Goal: Task Accomplishment & Management: Use online tool/utility

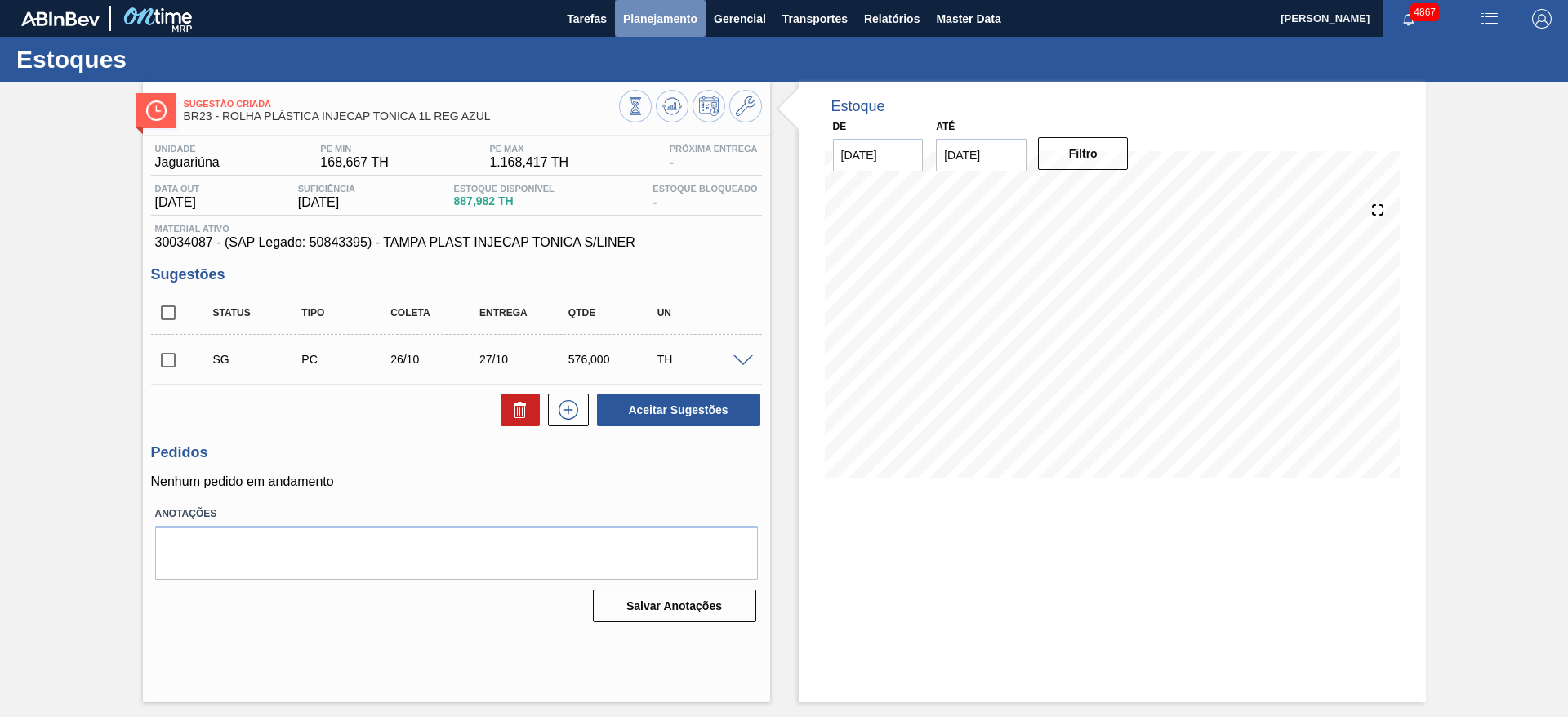
click at [669, 21] on span "Planejamento" at bounding box center [660, 19] width 74 height 20
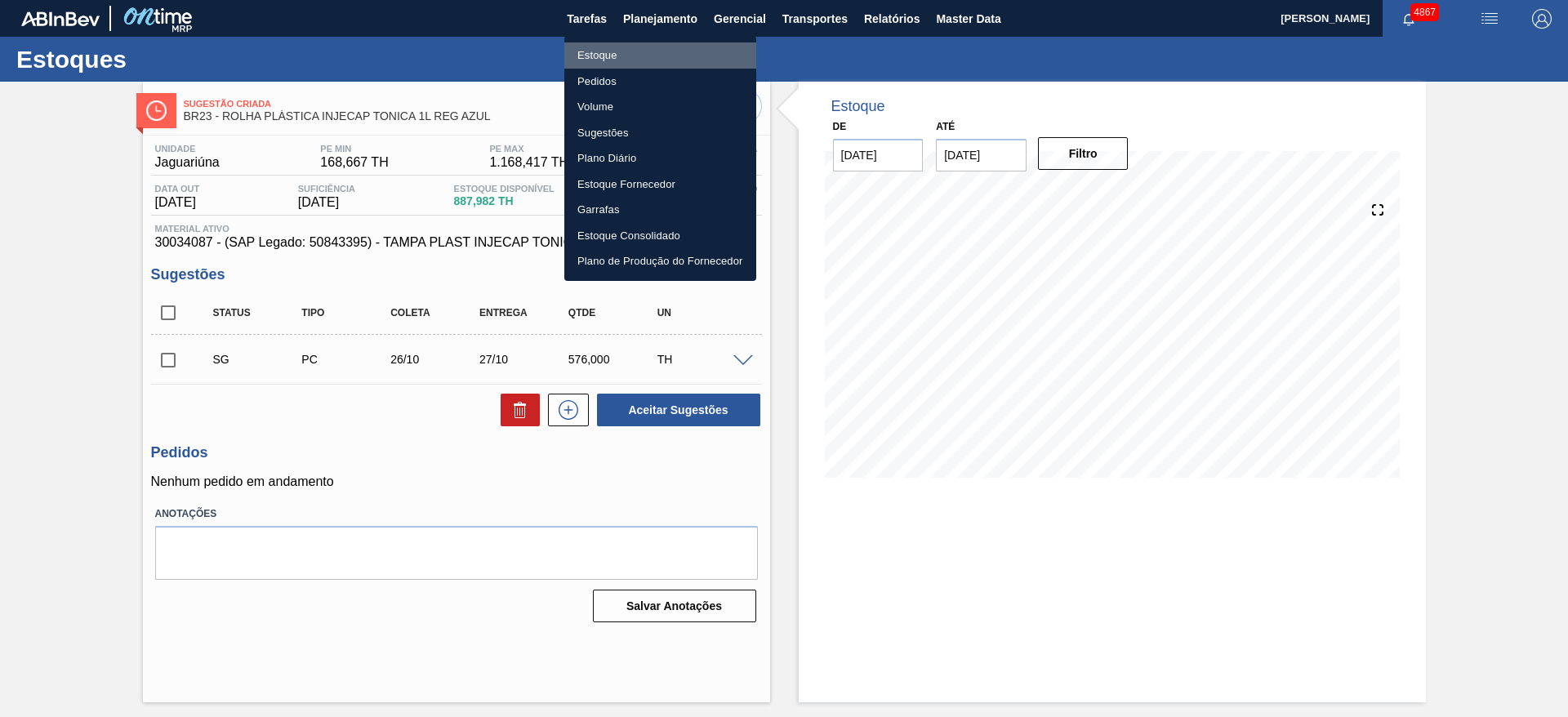
click at [656, 47] on li "Estoque" at bounding box center [661, 55] width 192 height 26
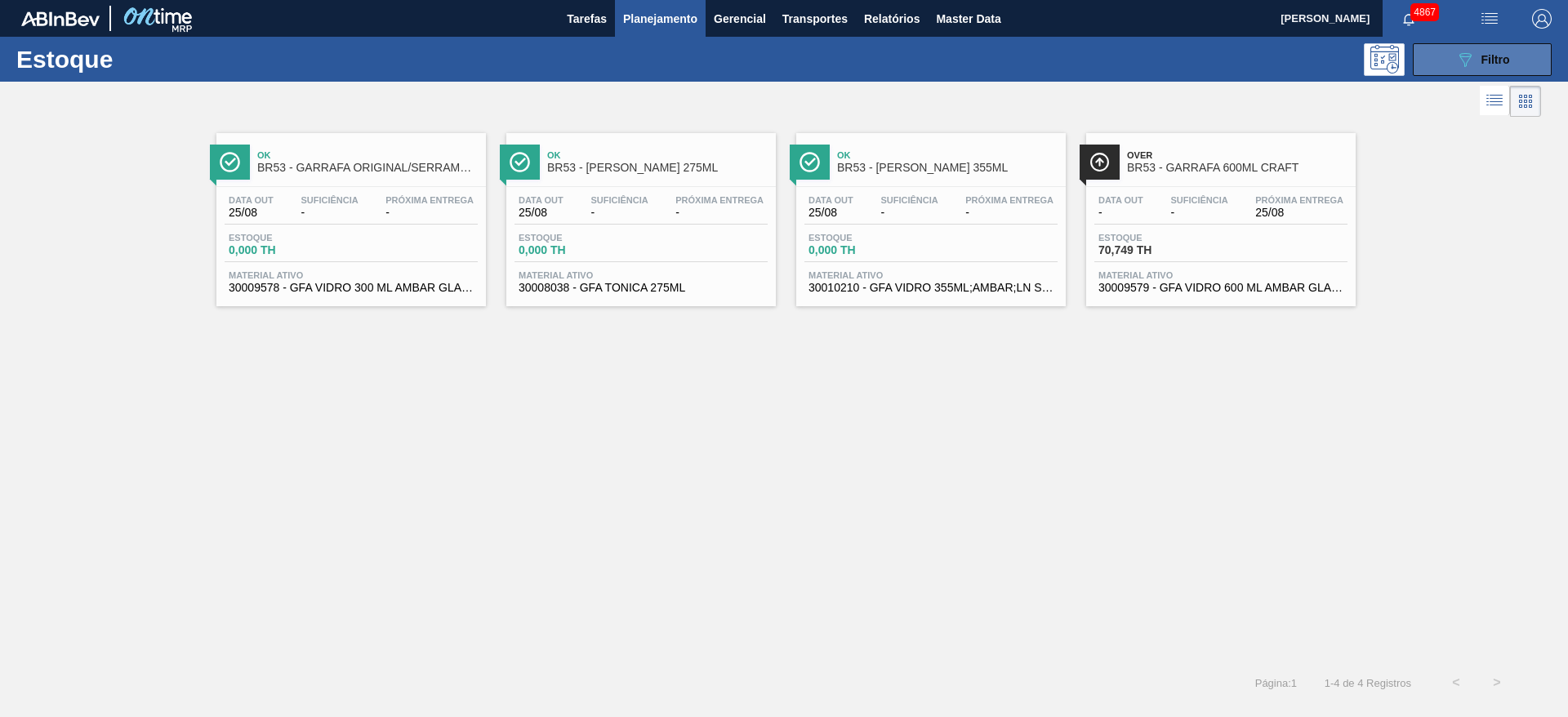
click at [1469, 64] on icon "089F7B8B-B2A5-4AFE-B5C0-19BA573D28AC" at bounding box center [1465, 59] width 20 height 20
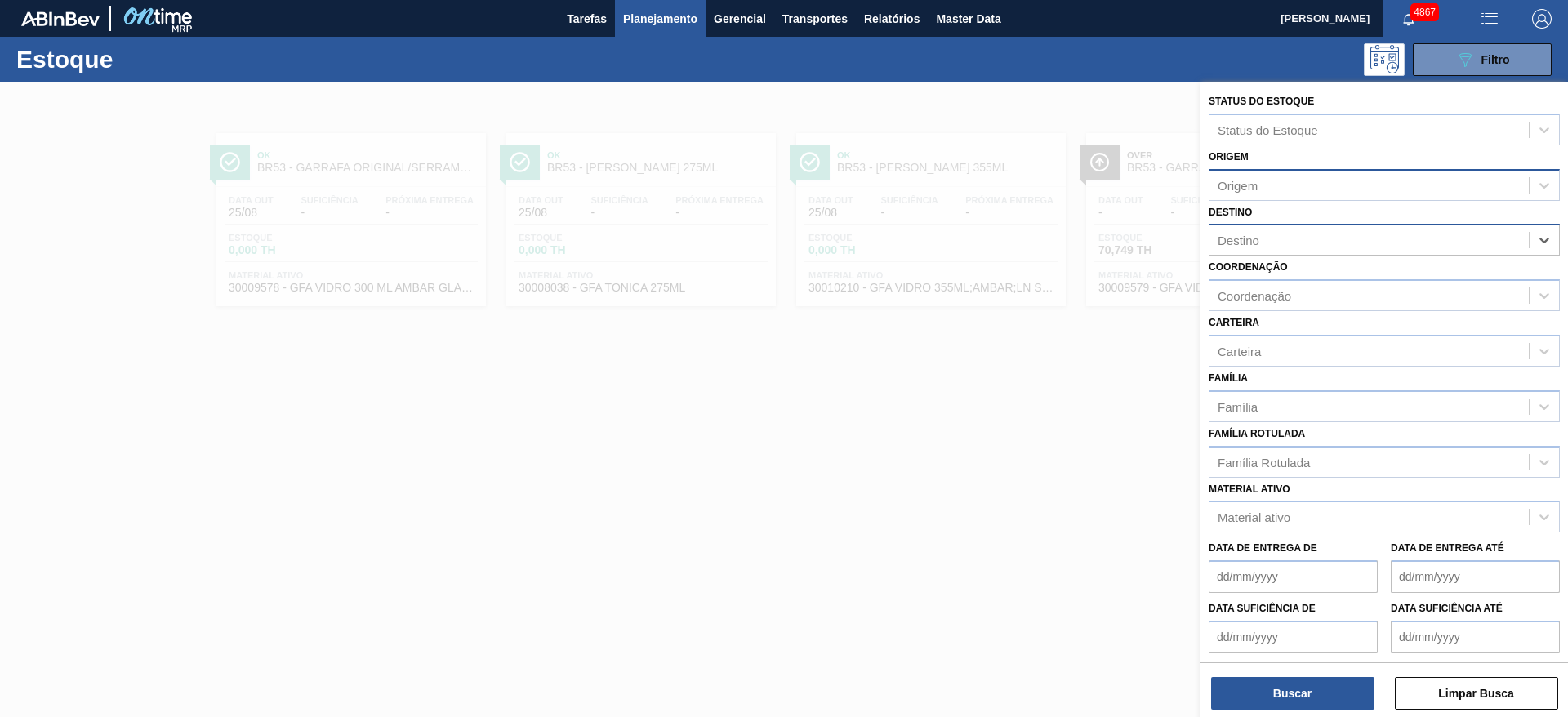
click at [1425, 190] on div "Origem" at bounding box center [1369, 185] width 319 height 24
click at [1361, 478] on div "Material ativo Material ativo" at bounding box center [1384, 505] width 352 height 55
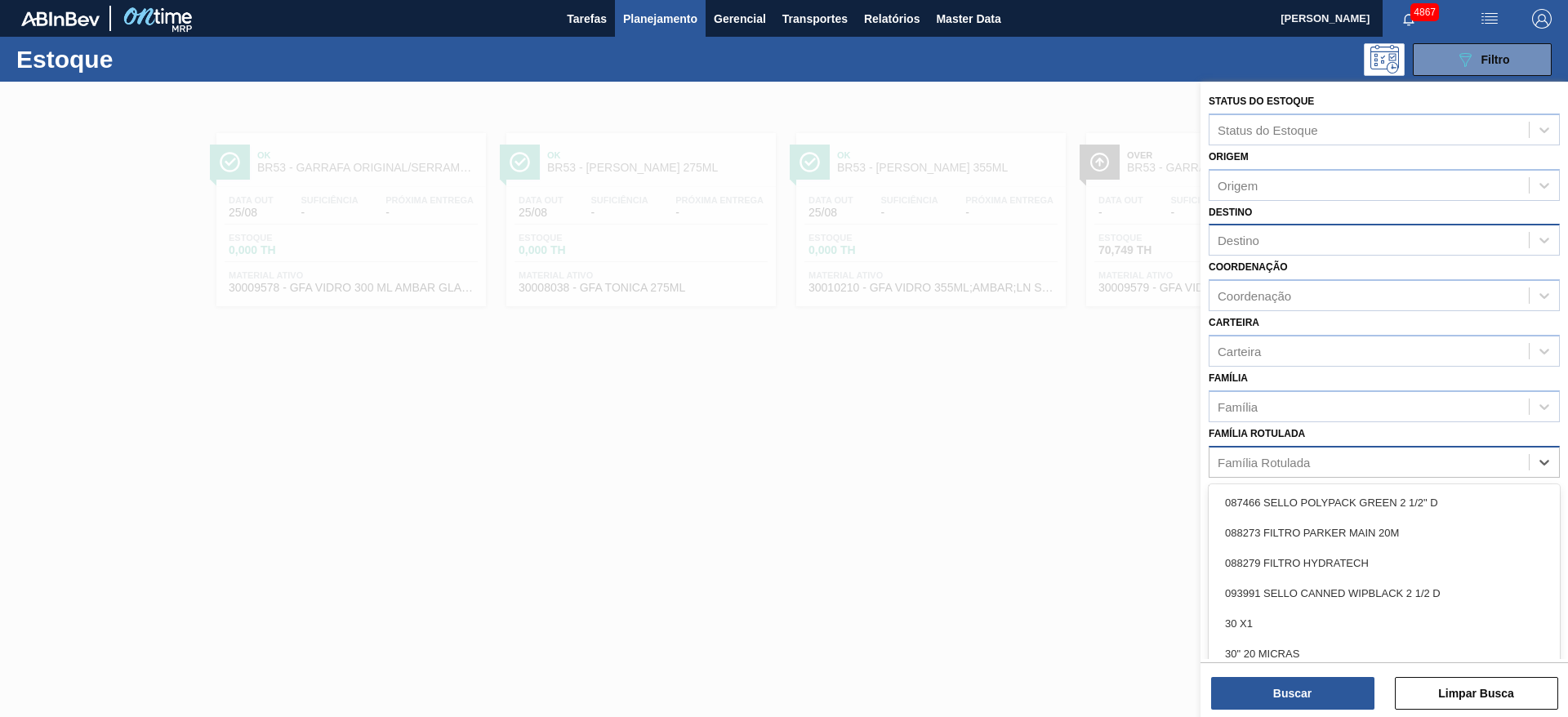
click at [1346, 459] on div "Família Rotulada" at bounding box center [1369, 461] width 319 height 24
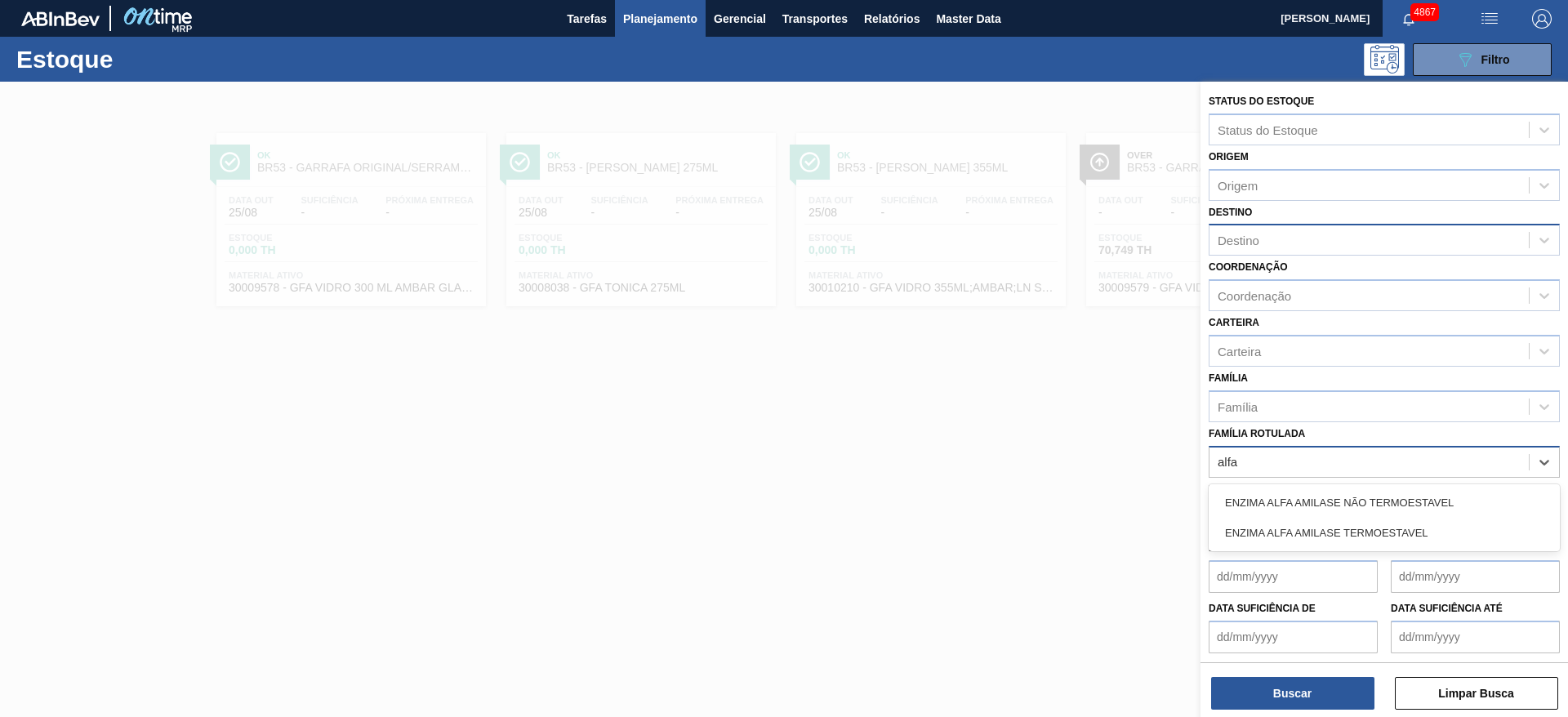
type Rotulada "alfa"
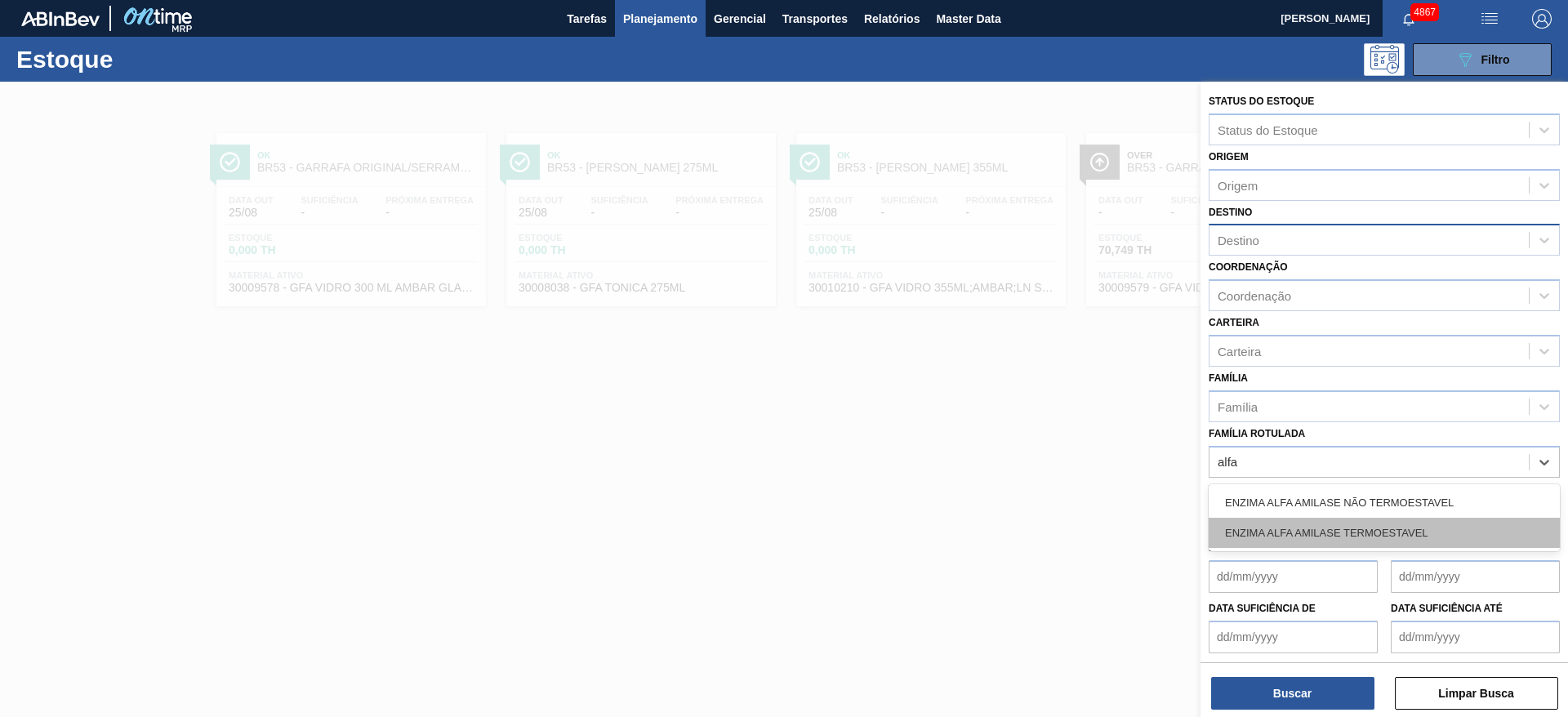
click at [1362, 526] on div "ENZIMA ALFA AMILASE TERMOESTAVEL" at bounding box center [1384, 533] width 352 height 31
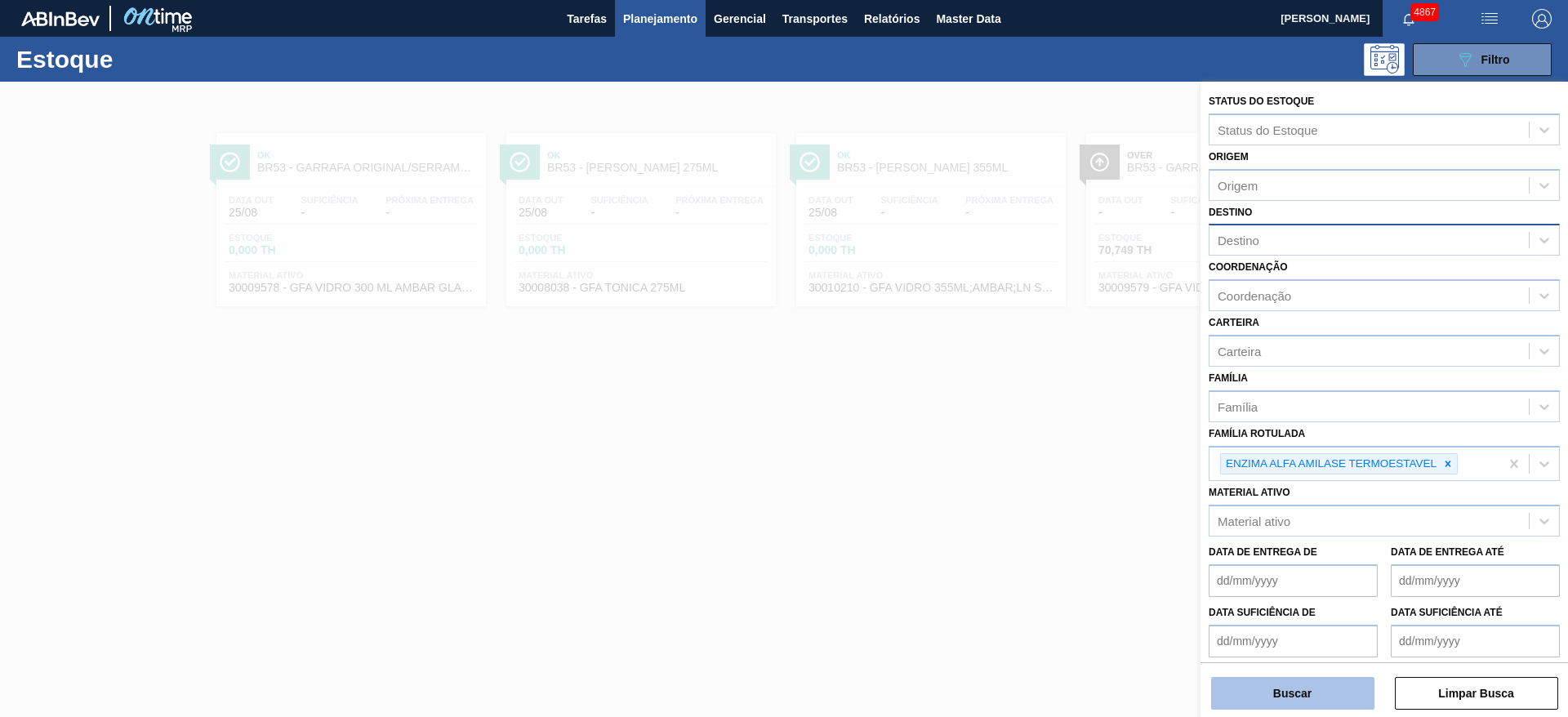
click at [1327, 690] on button "Buscar" at bounding box center [1293, 692] width 163 height 33
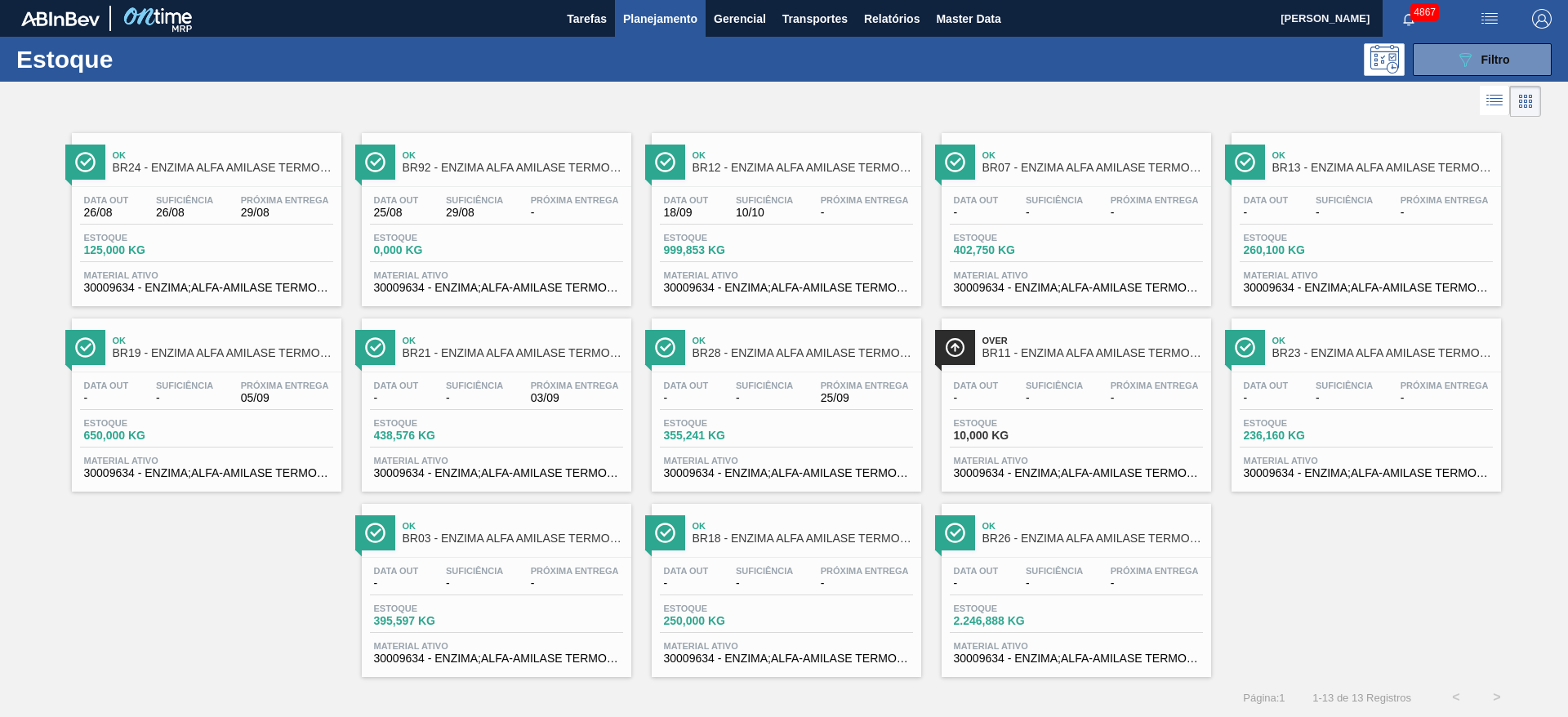
click at [308, 240] on div "Estoque 125,000 KG" at bounding box center [207, 248] width 254 height 30
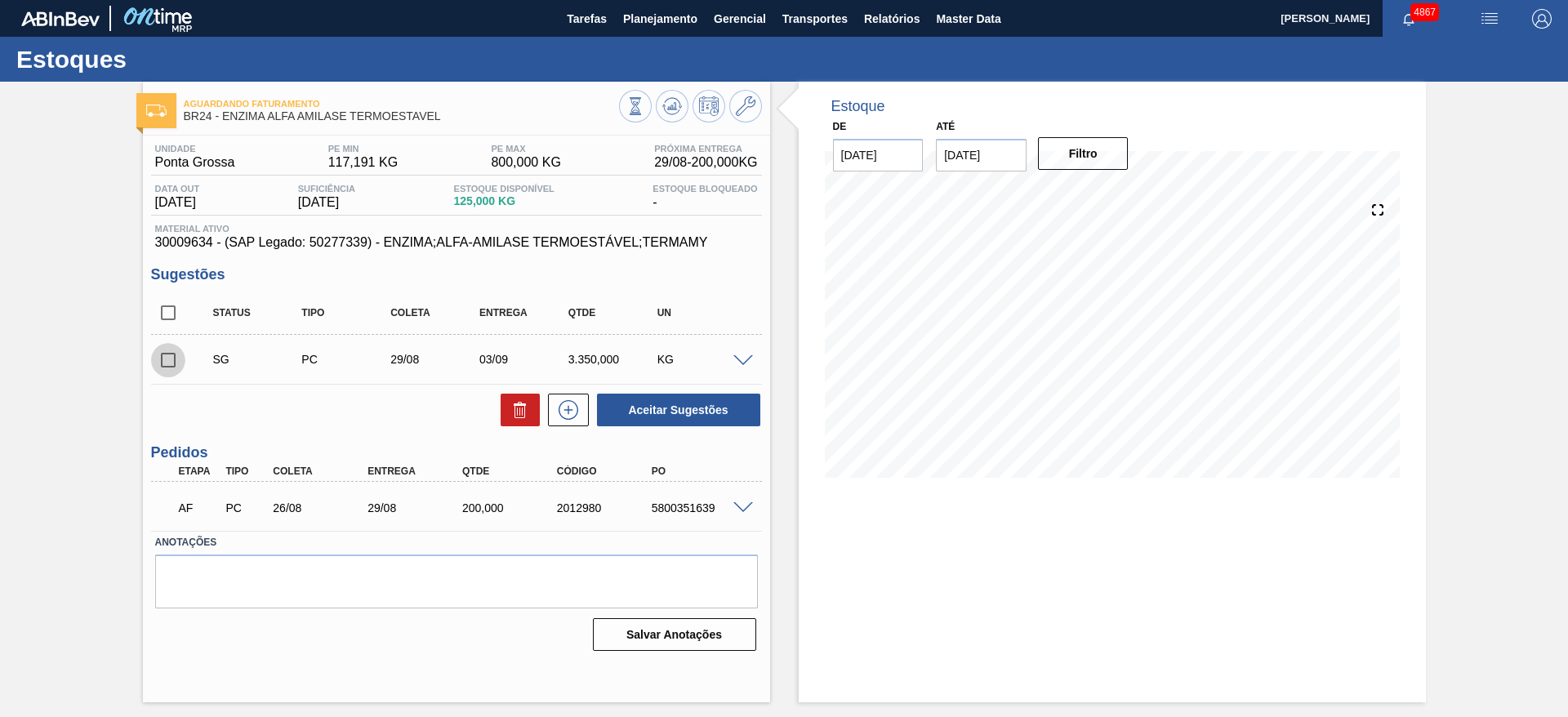
click at [164, 362] on input "checkbox" at bounding box center [168, 359] width 35 height 35
click at [529, 412] on icon at bounding box center [520, 410] width 20 height 20
checkbox input "false"
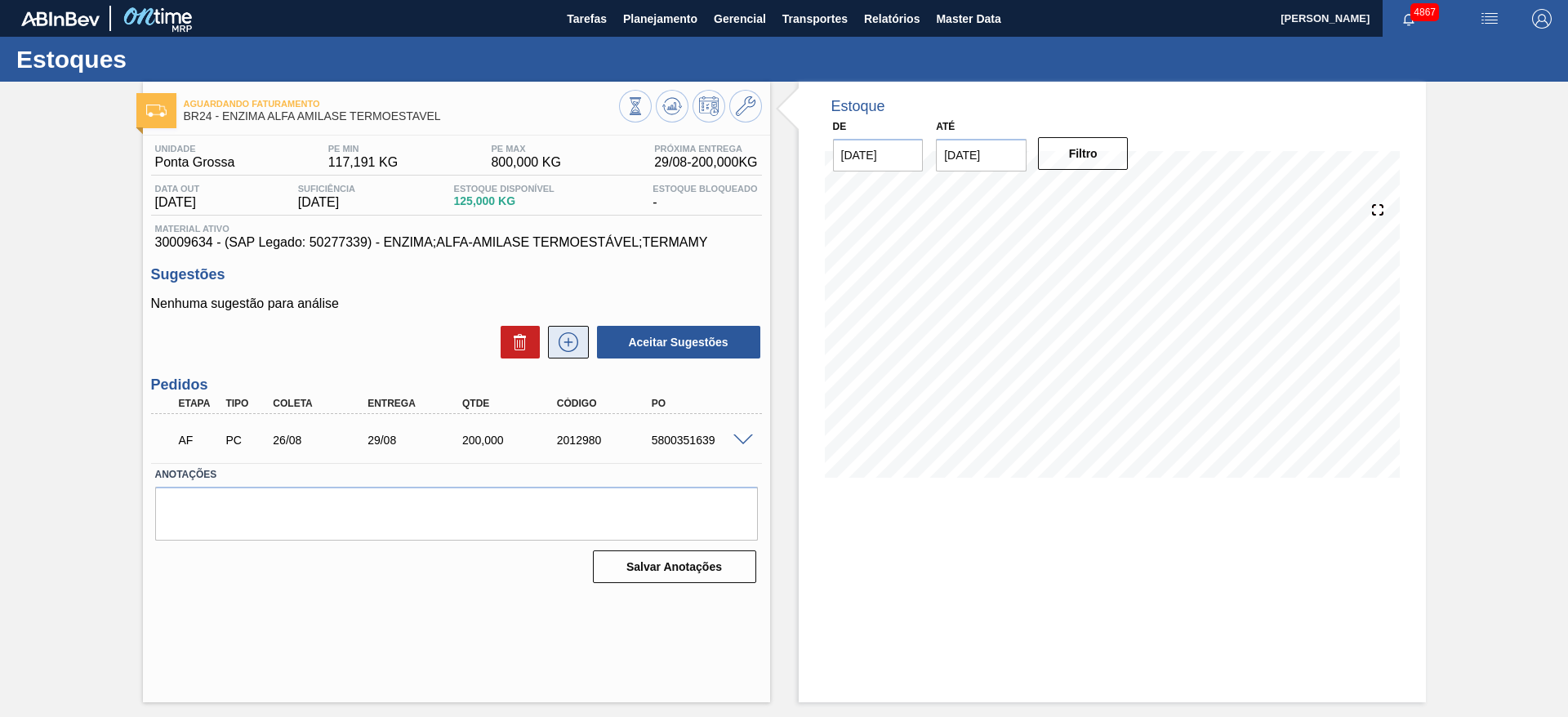
click at [570, 335] on icon at bounding box center [569, 343] width 26 height 20
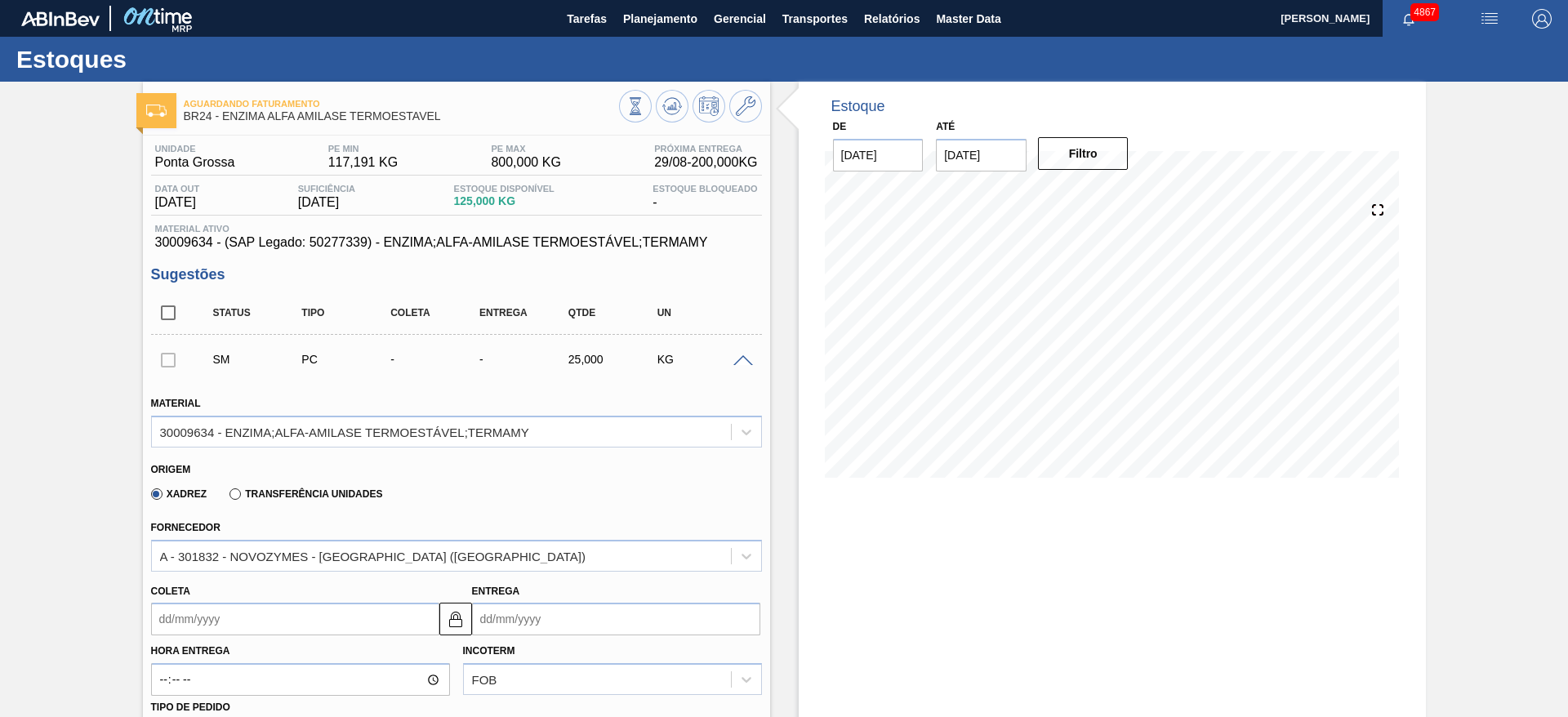
click at [333, 495] on label "Transferência Unidades" at bounding box center [306, 494] width 153 height 12
click at [227, 497] on input "Transferência Unidades" at bounding box center [227, 497] width 0 height 0
type input "0,003"
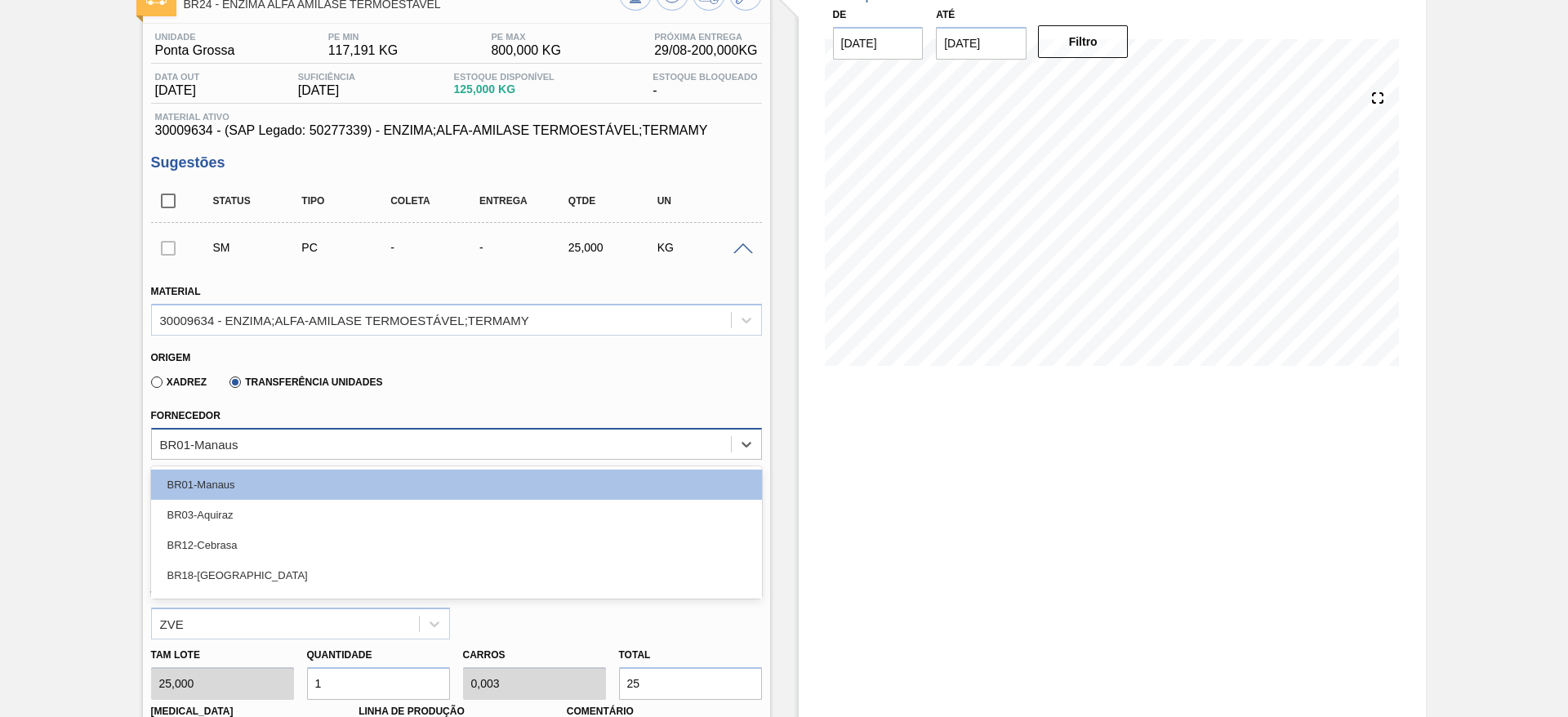
click at [347, 460] on div "option BR12-Cebrasa focused, 3 of 12. 12 results available. Use Up and Down to …" at bounding box center [457, 444] width 611 height 32
type input "l"
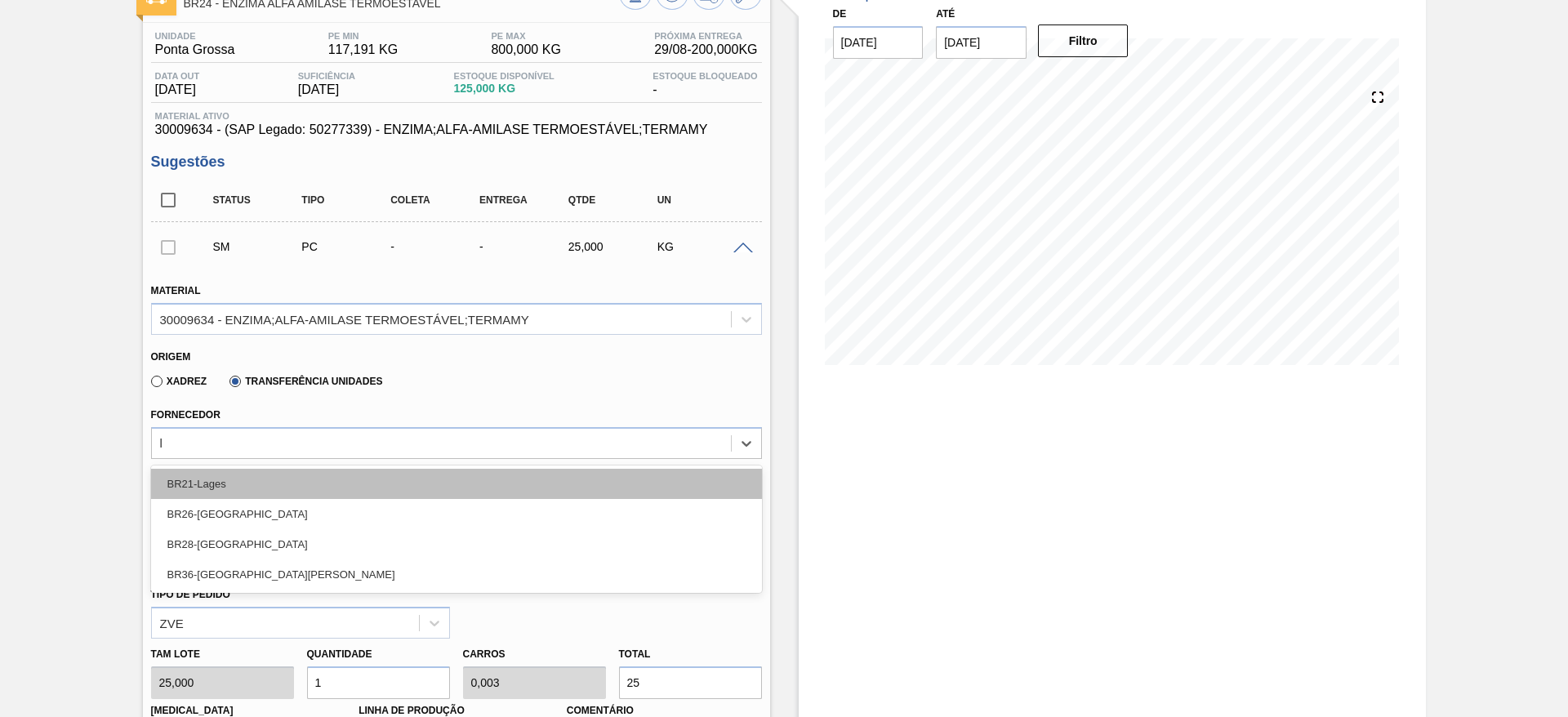
click at [361, 475] on div "BR21-Lages" at bounding box center [457, 483] width 611 height 31
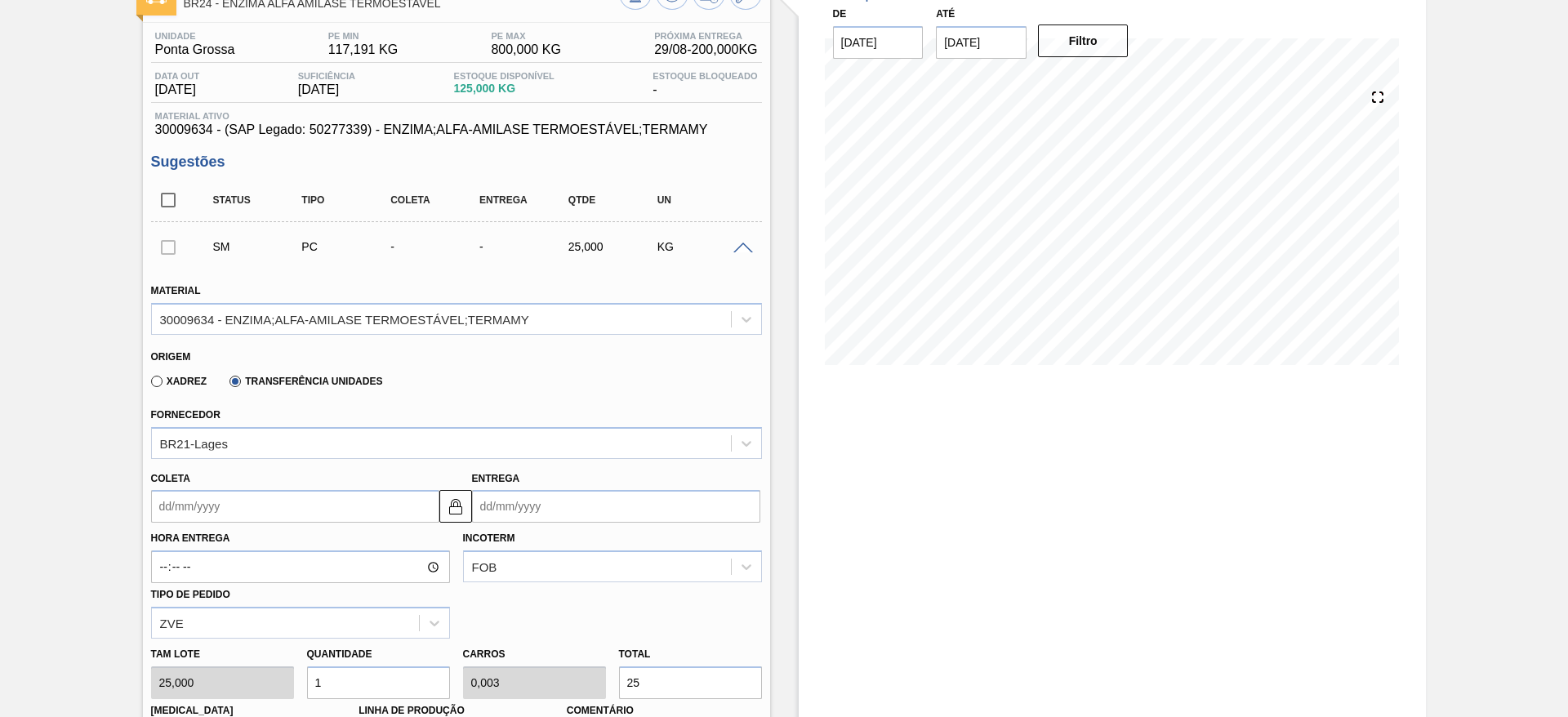
drag, startPoint x: 674, startPoint y: 686, endPoint x: 548, endPoint y: 652, distance: 130.5
click at [548, 652] on div "[PERSON_NAME] 25,000 Quantidade 1 Carros 0,003 Total 25 [MEDICAL_DATA] N/A Linh…" at bounding box center [457, 697] width 624 height 117
type input "0,2"
type input "0,001"
type input "5"
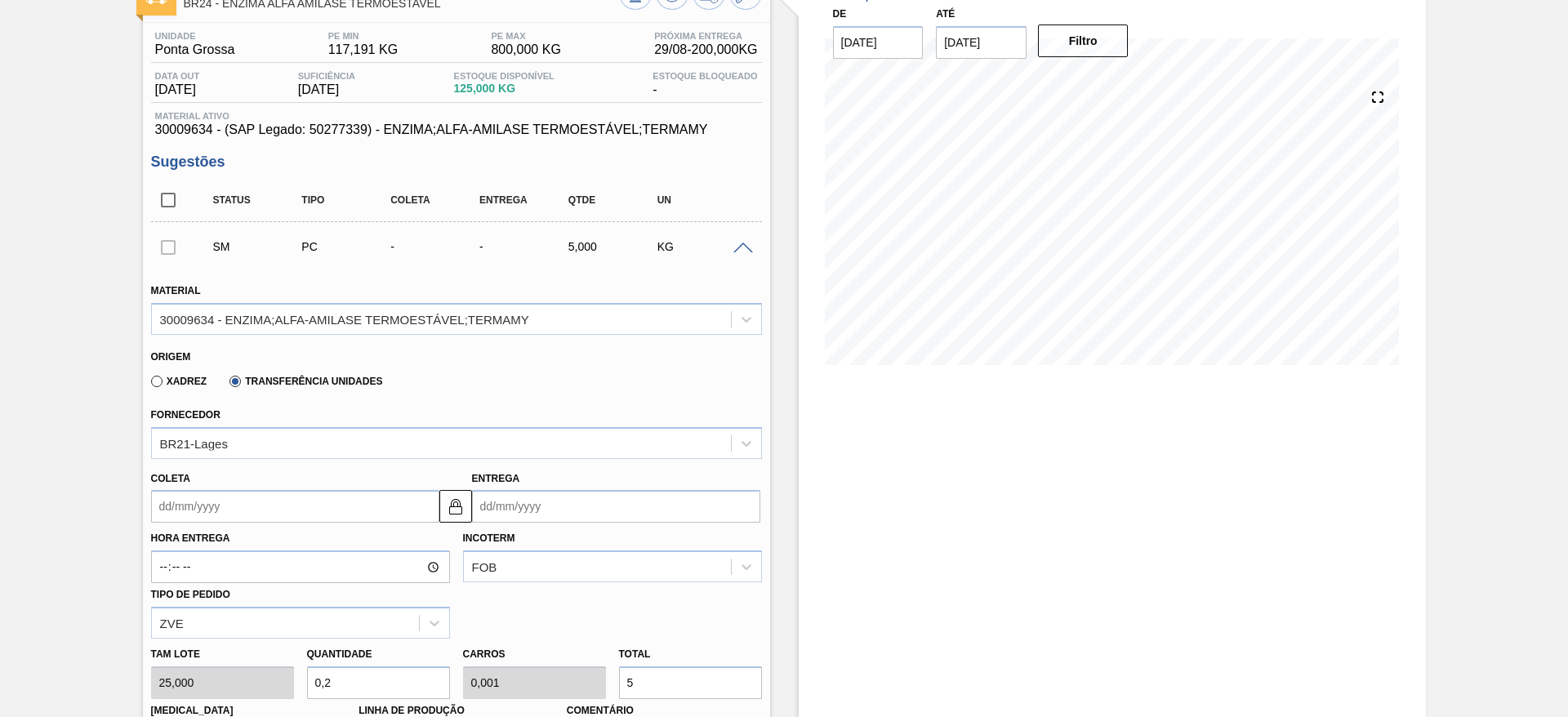
type input "2"
type input "0,005"
type input "50"
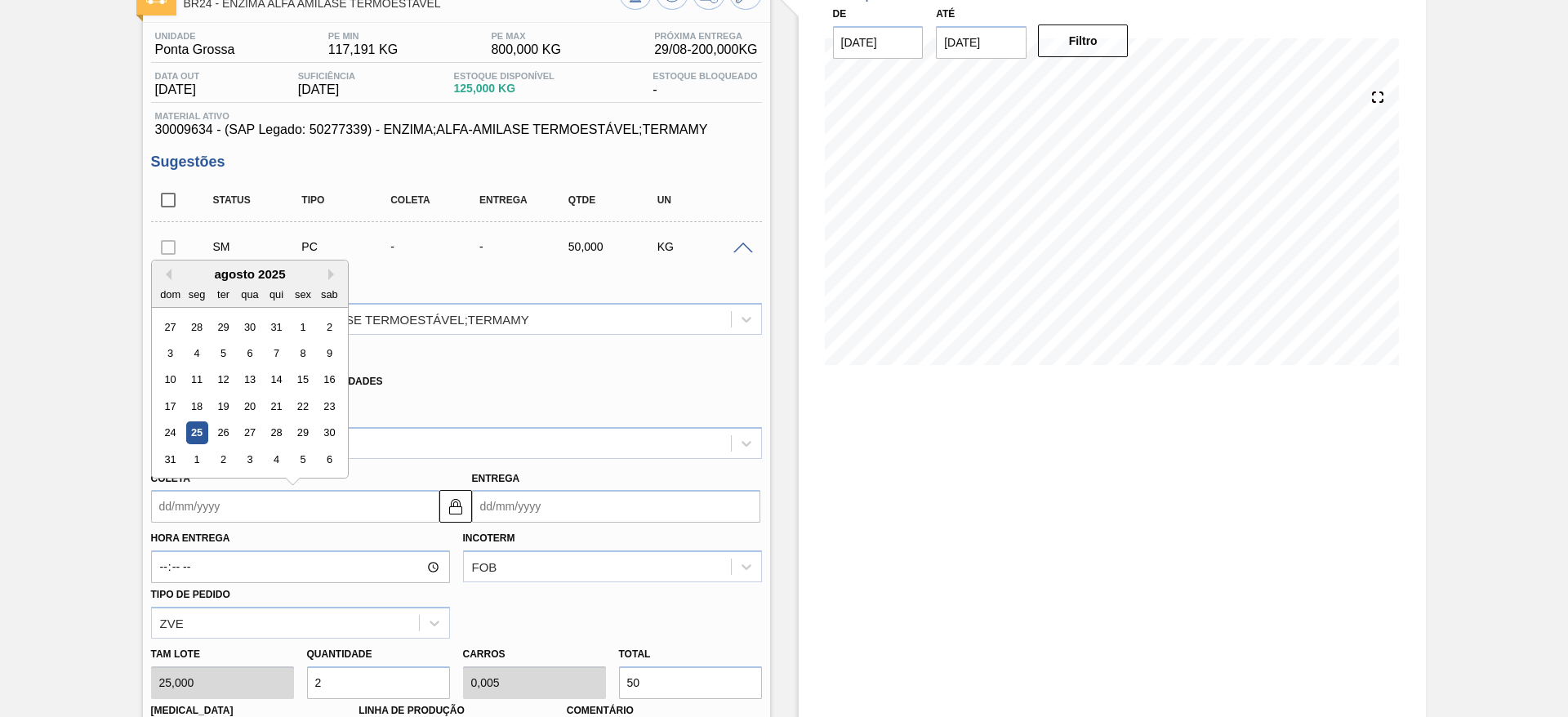
click at [376, 491] on input "Coleta" at bounding box center [295, 506] width 288 height 33
click at [205, 422] on div "25" at bounding box center [196, 433] width 22 height 22
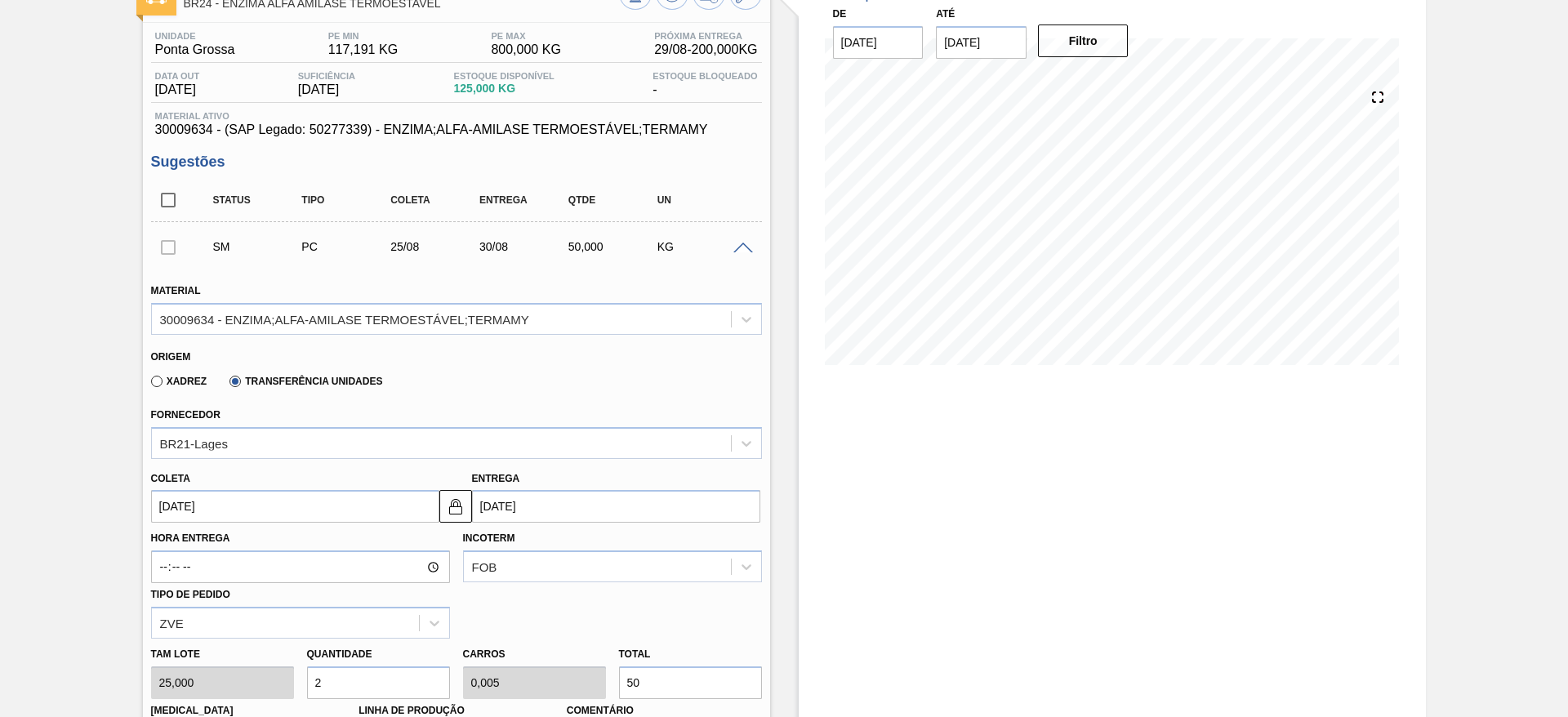
type input "[DATE]"
click at [456, 505] on img at bounding box center [456, 506] width 20 height 20
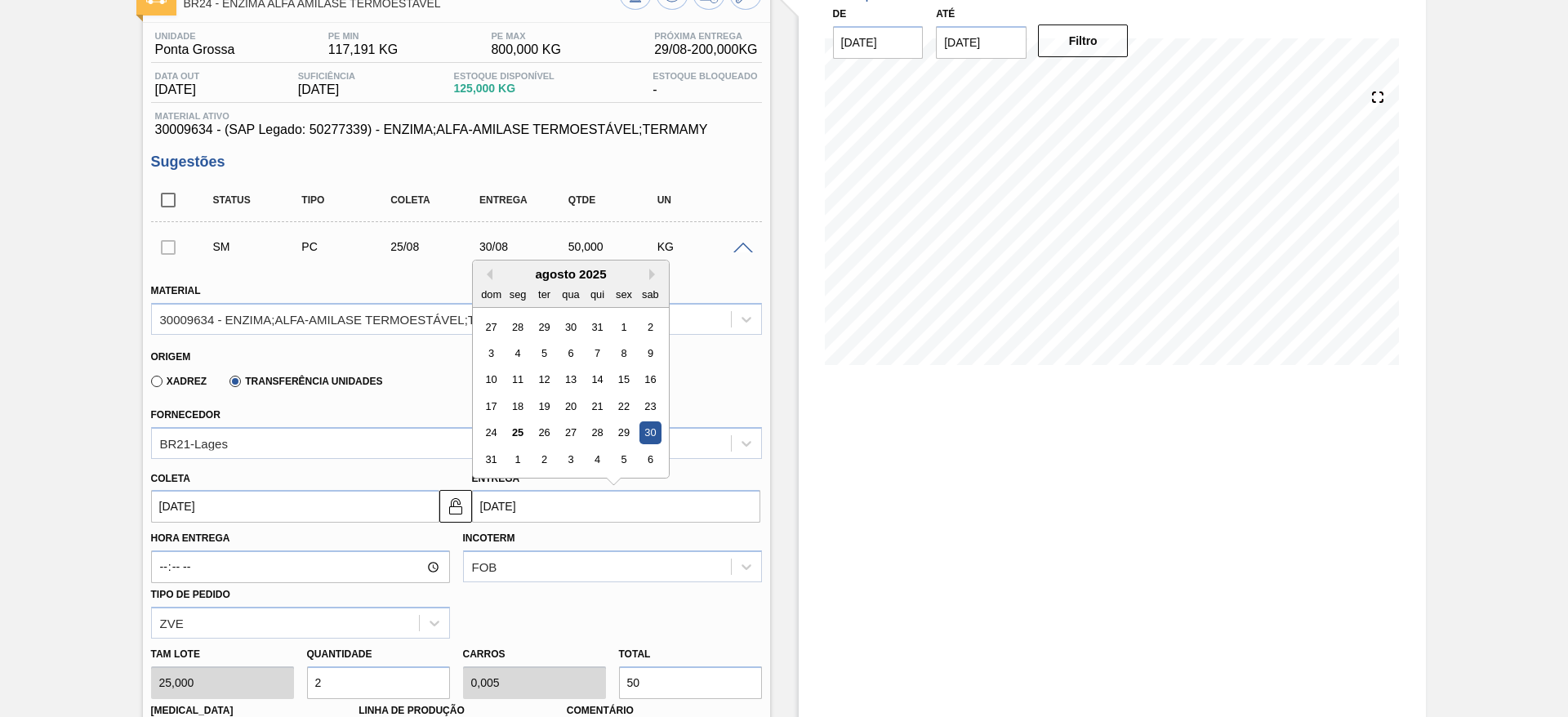
click at [496, 504] on input "[DATE]" at bounding box center [616, 506] width 288 height 33
drag, startPoint x: 521, startPoint y: 417, endPoint x: 522, endPoint y: 435, distance: 18.0
click at [522, 435] on div "27 28 29 30 31 1 2 3 4 5 6 7 8 9 10 11 12 13 14 15 16 17 18 19 20 21 22 23 24 2…" at bounding box center [570, 393] width 185 height 159
click at [522, 435] on div "25" at bounding box center [517, 433] width 22 height 22
type input "[DATE]"
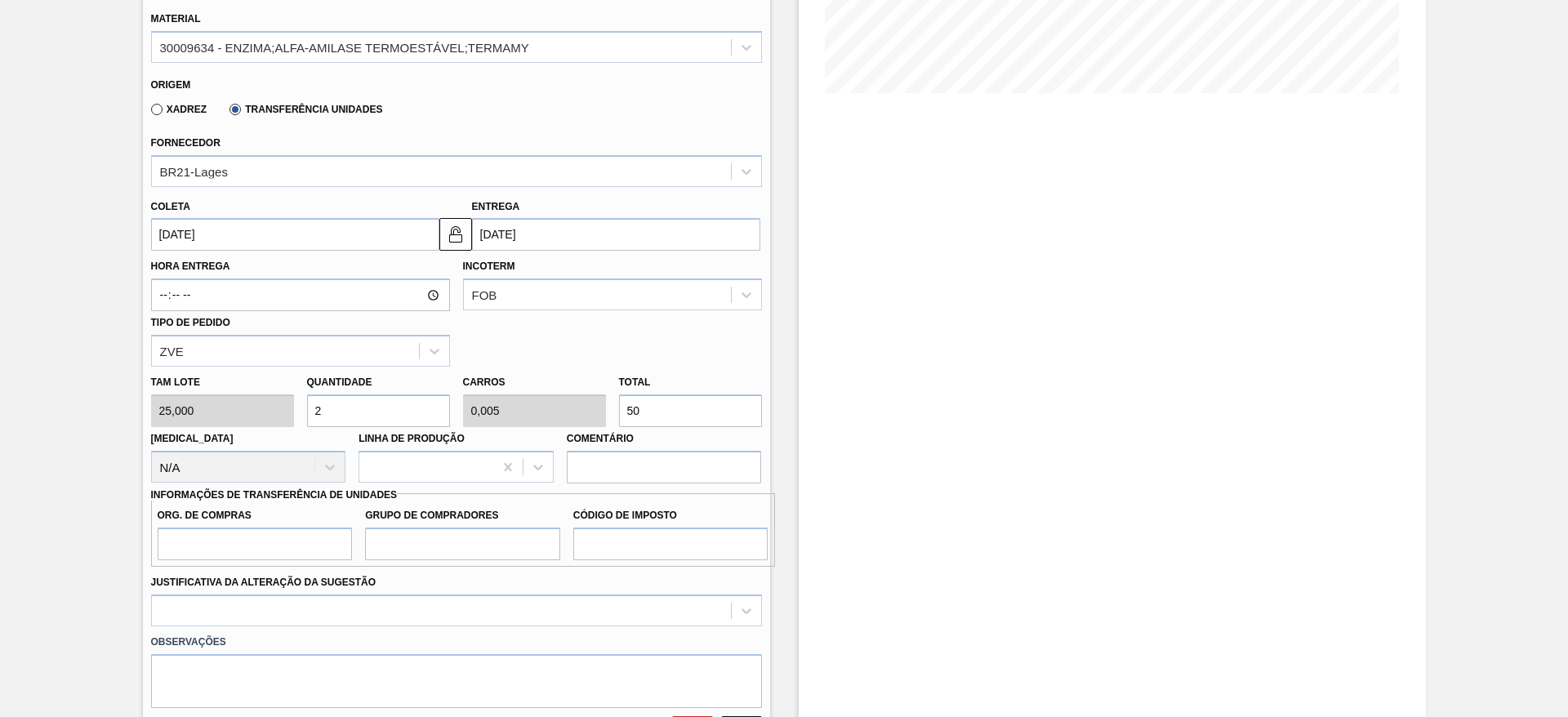
scroll to position [393, 0]
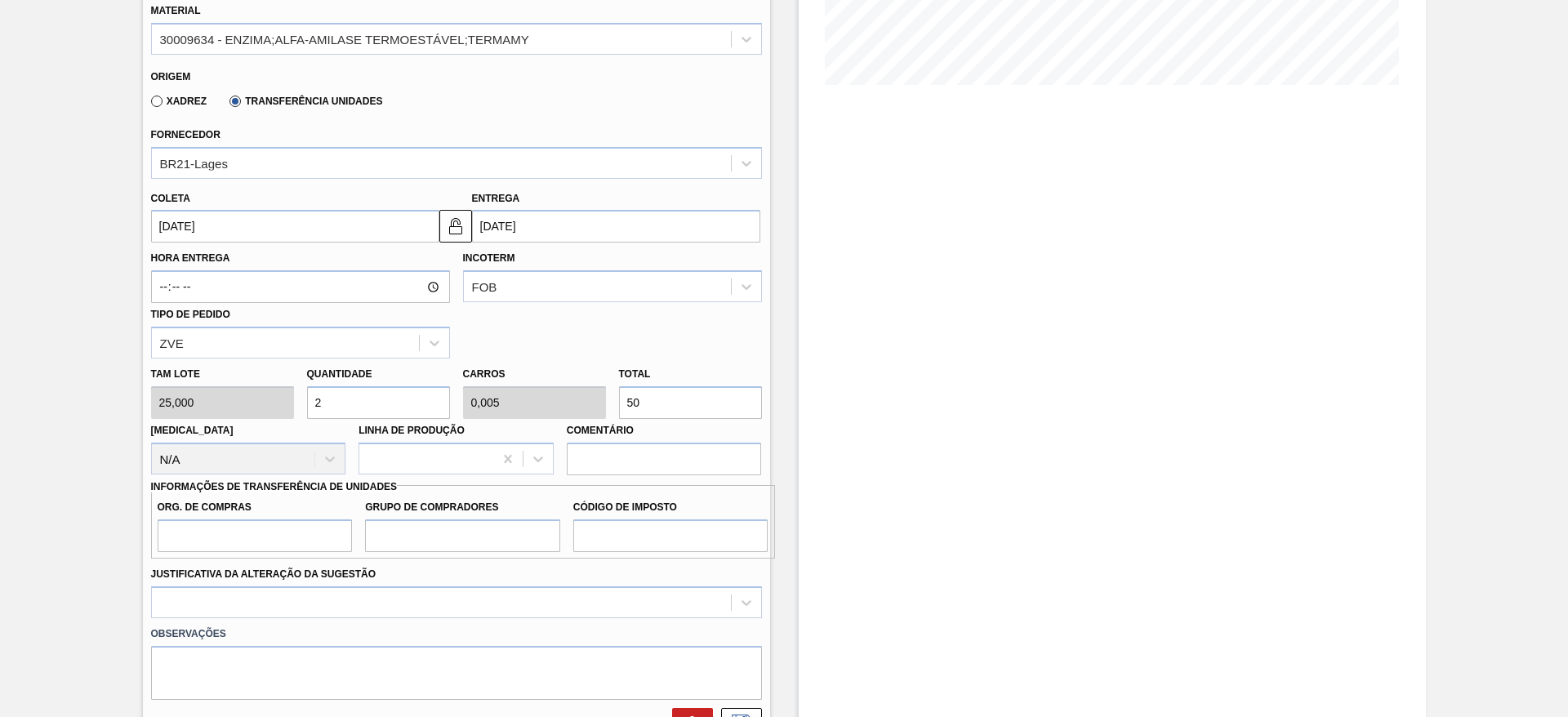
click at [305, 518] on label "Org. de Compras" at bounding box center [255, 507] width 195 height 24
click at [305, 519] on input "Org. de Compras" at bounding box center [255, 535] width 195 height 33
click at [315, 533] on input "Org. de Compras" at bounding box center [255, 535] width 195 height 33
type input "BR00"
click at [410, 545] on input "Grupo de Compradores" at bounding box center [463, 535] width 195 height 33
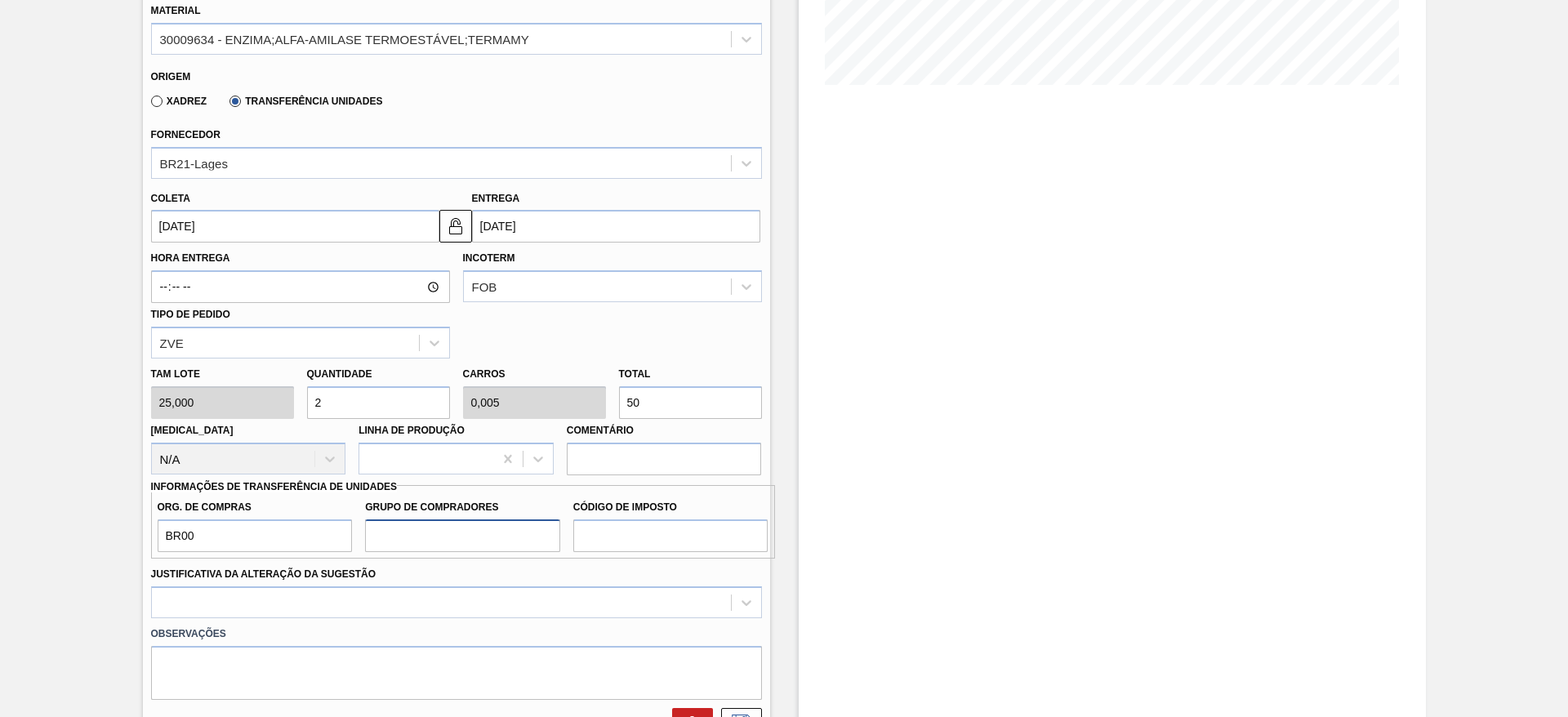
type input "A01"
click at [613, 551] on input "Código de Imposto" at bounding box center [671, 535] width 195 height 33
type input "I1"
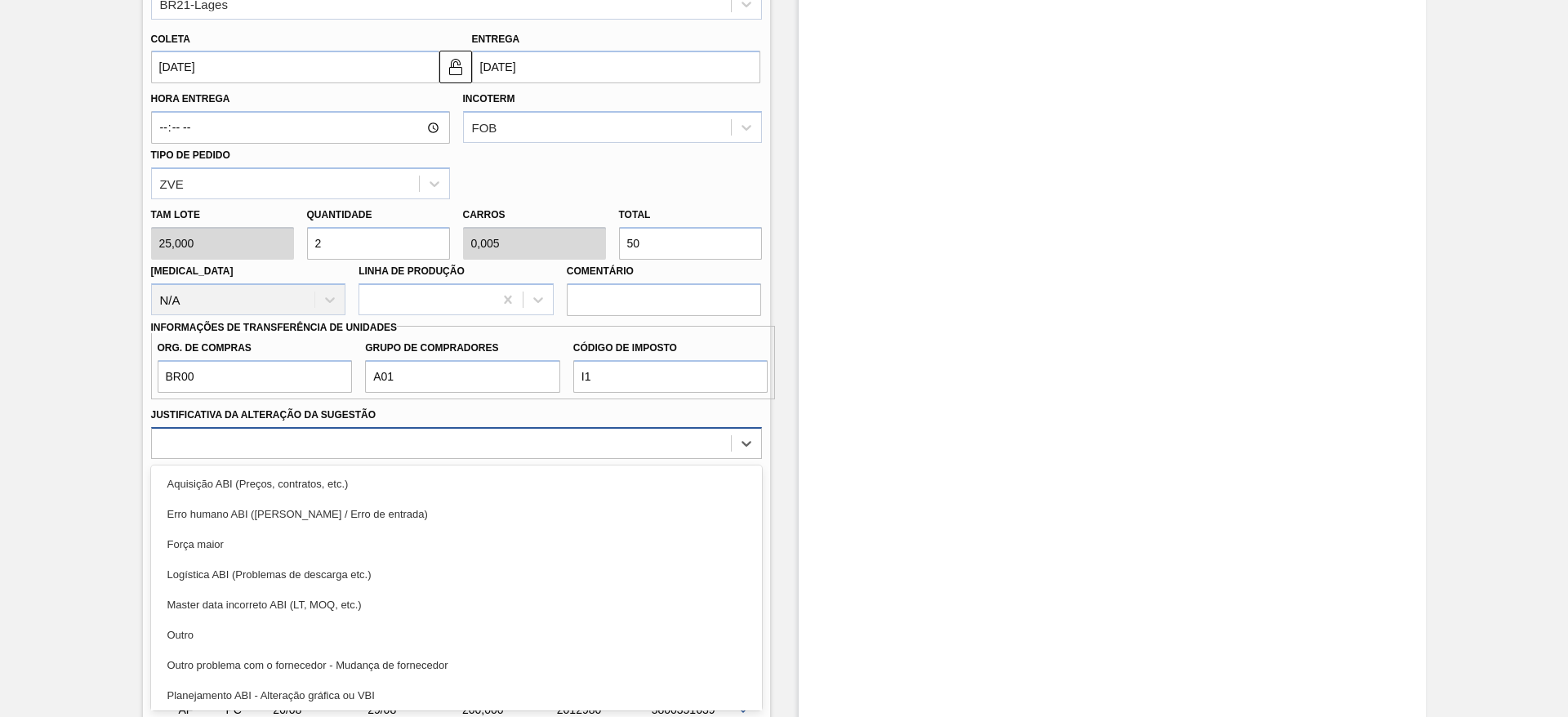
click at [697, 459] on div "option Master data incorreto ABI (LT, MOQ, etc.) focused, 5 of 18. 18 results a…" at bounding box center [457, 443] width 611 height 32
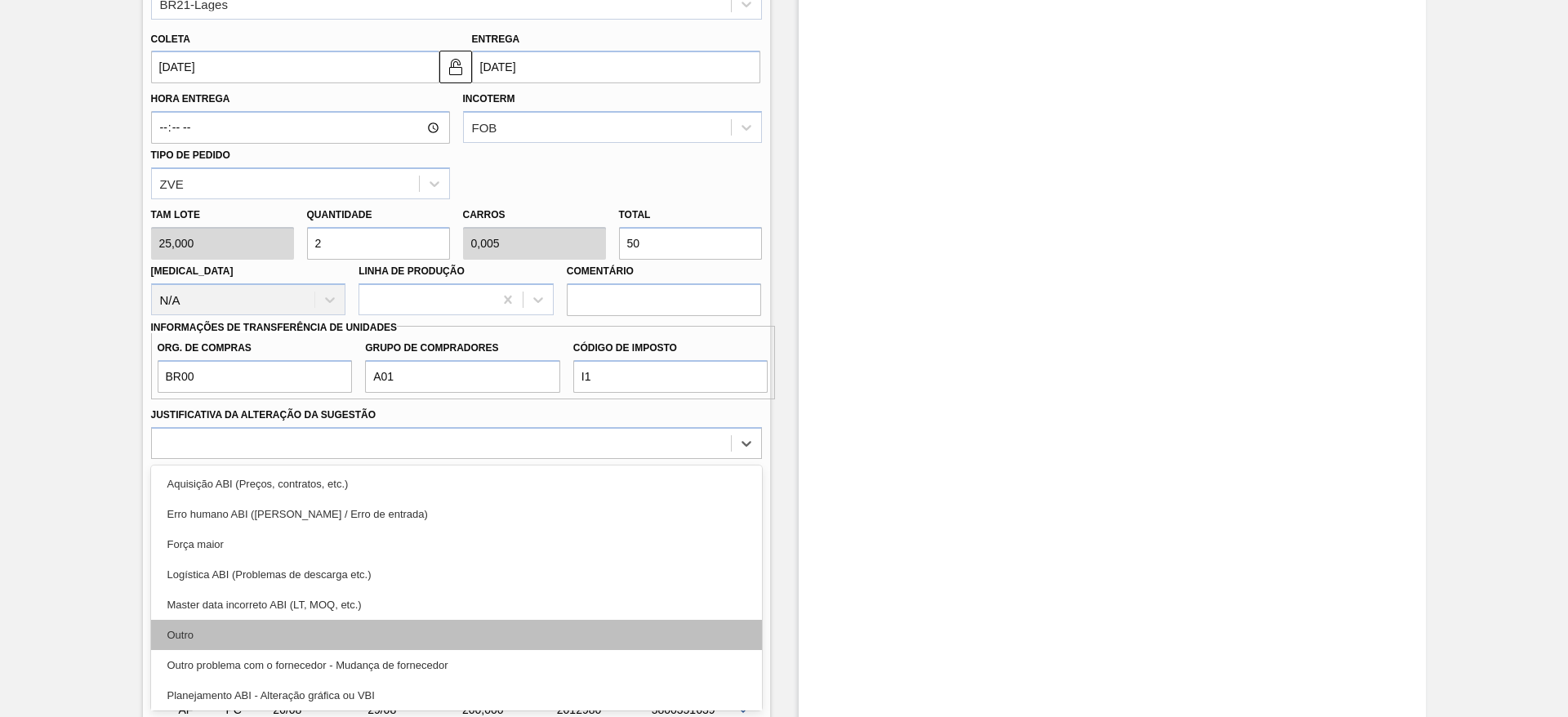
click at [685, 626] on div "Outro" at bounding box center [457, 635] width 611 height 31
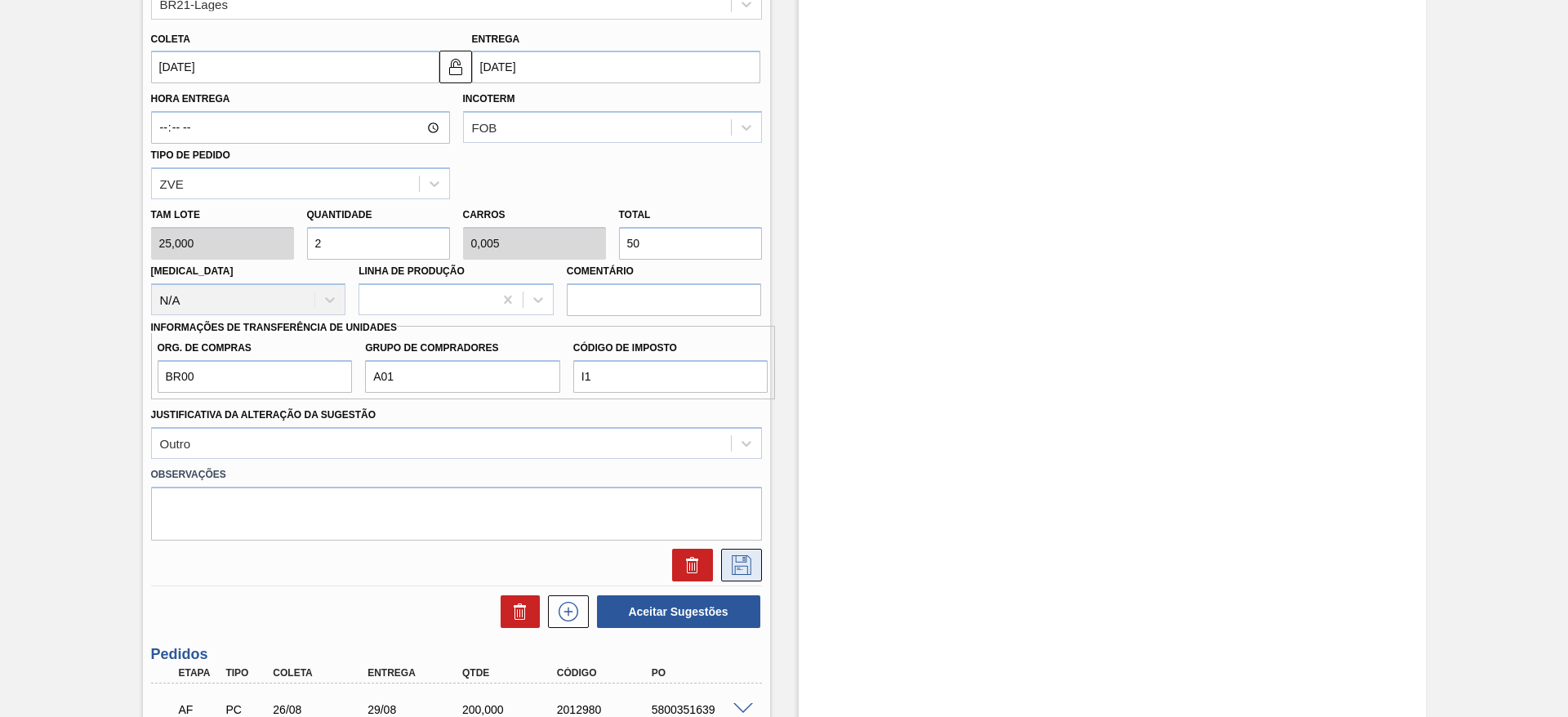
click at [741, 554] on button at bounding box center [741, 564] width 41 height 33
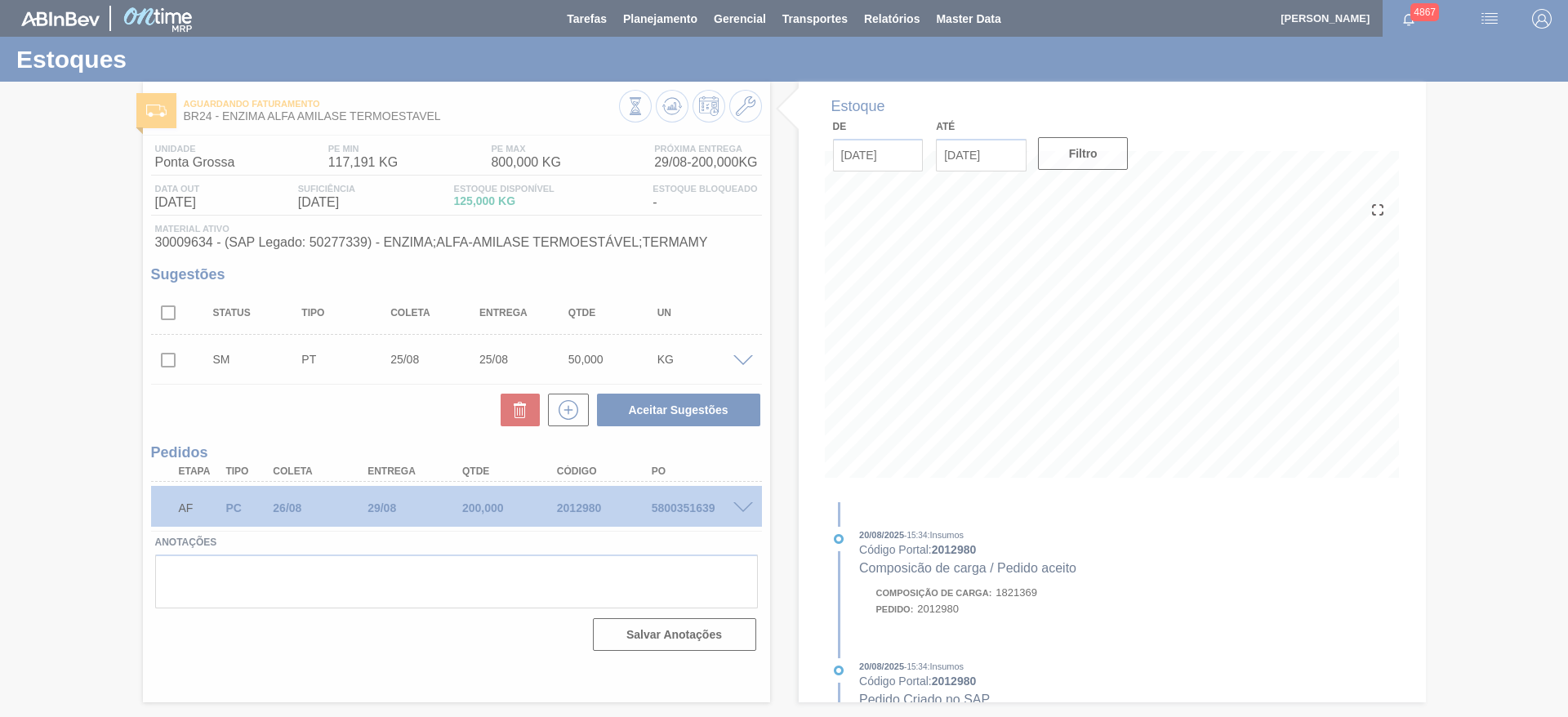
scroll to position [0, 0]
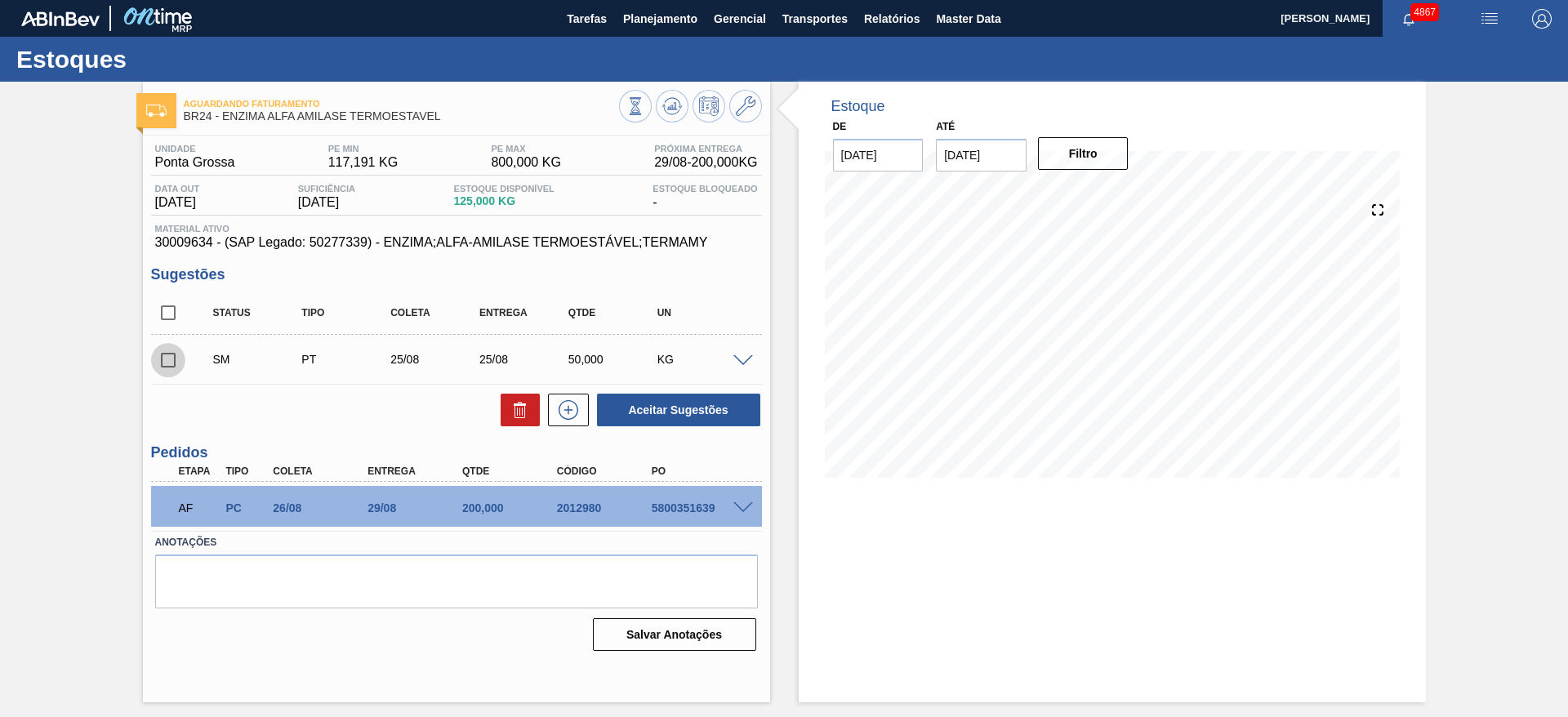
click at [159, 365] on input "checkbox" at bounding box center [168, 359] width 35 height 35
checkbox input "true"
click at [648, 403] on button "Aceitar Sugestões" at bounding box center [679, 409] width 163 height 33
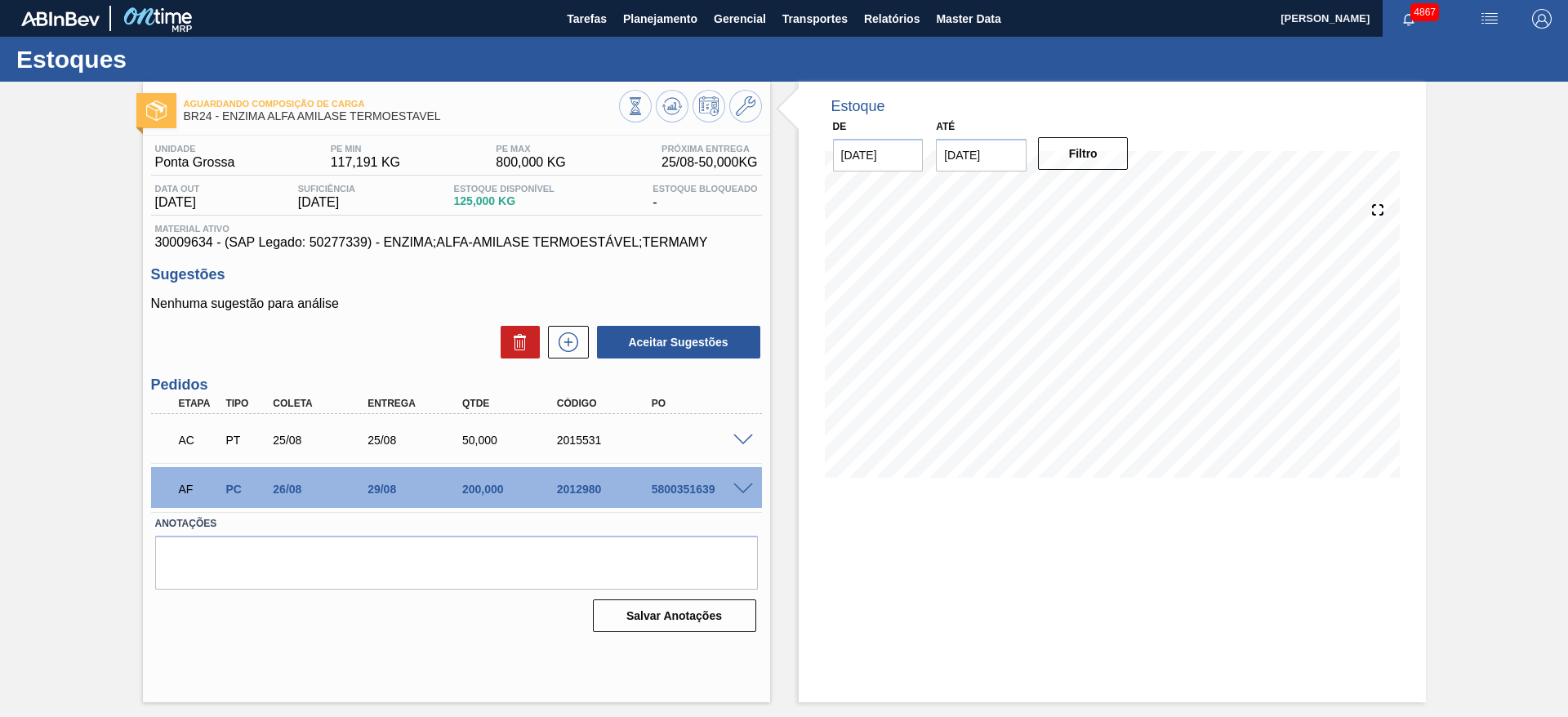
click at [743, 439] on span at bounding box center [743, 441] width 20 height 12
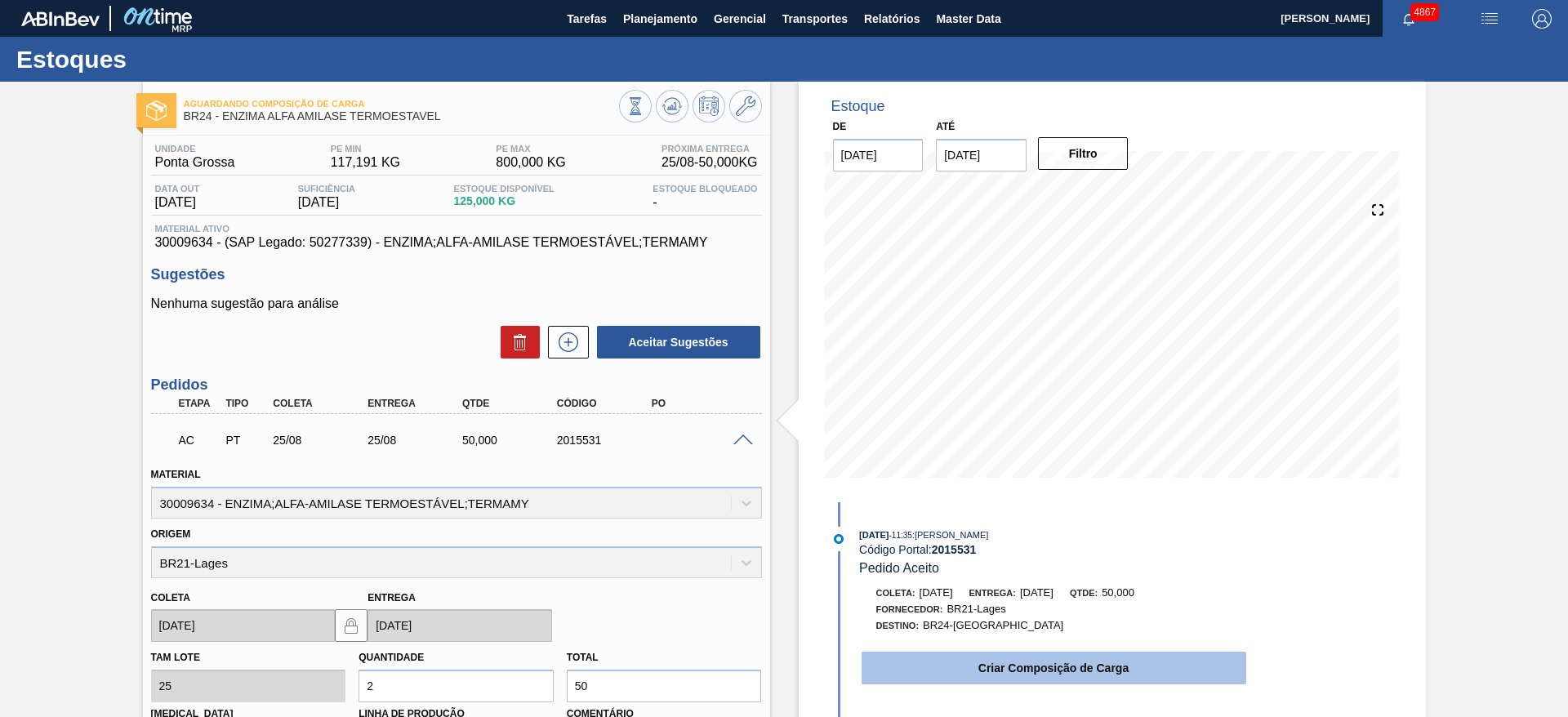
click at [937, 666] on button "Criar Composição de Carga" at bounding box center [1054, 667] width 384 height 33
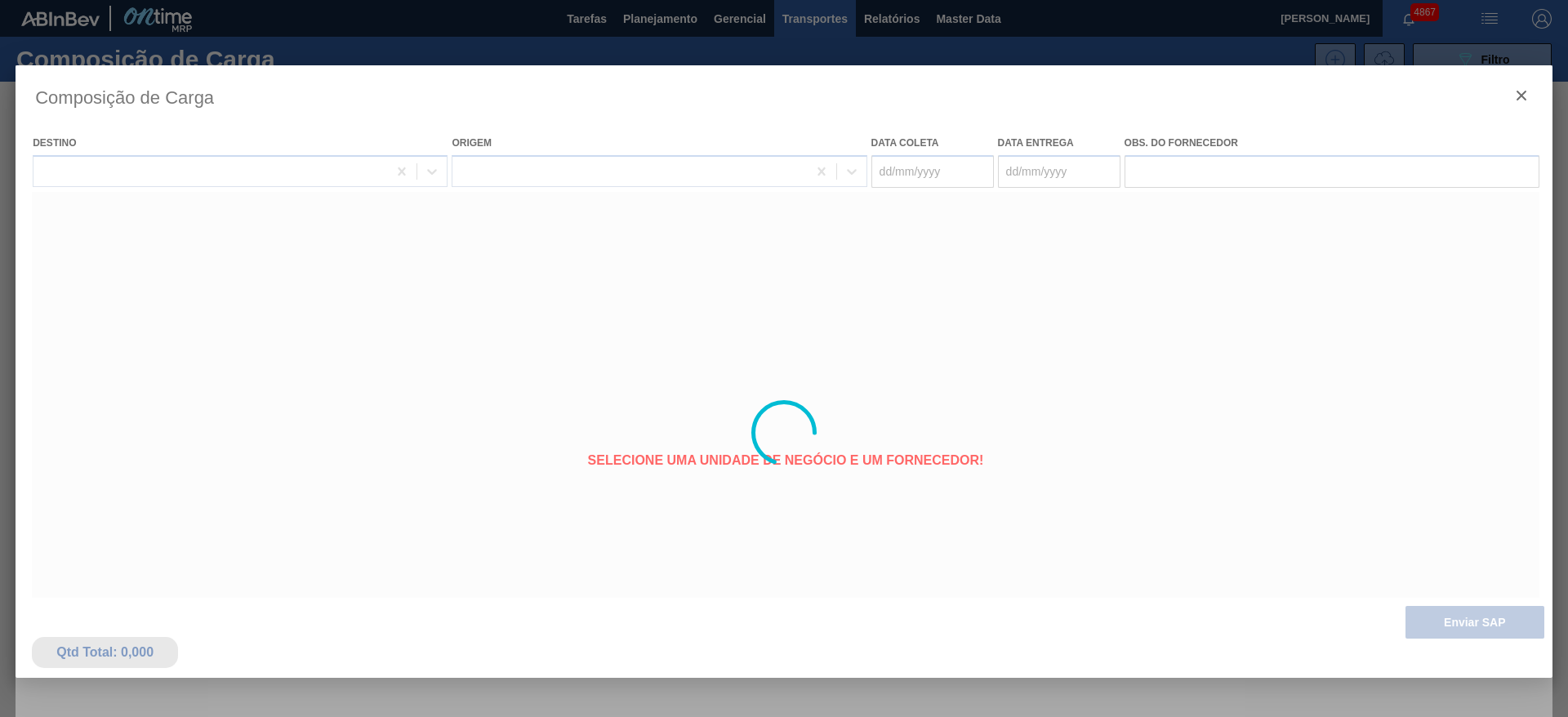
type coleta "[DATE]"
type entrega "[DATE]"
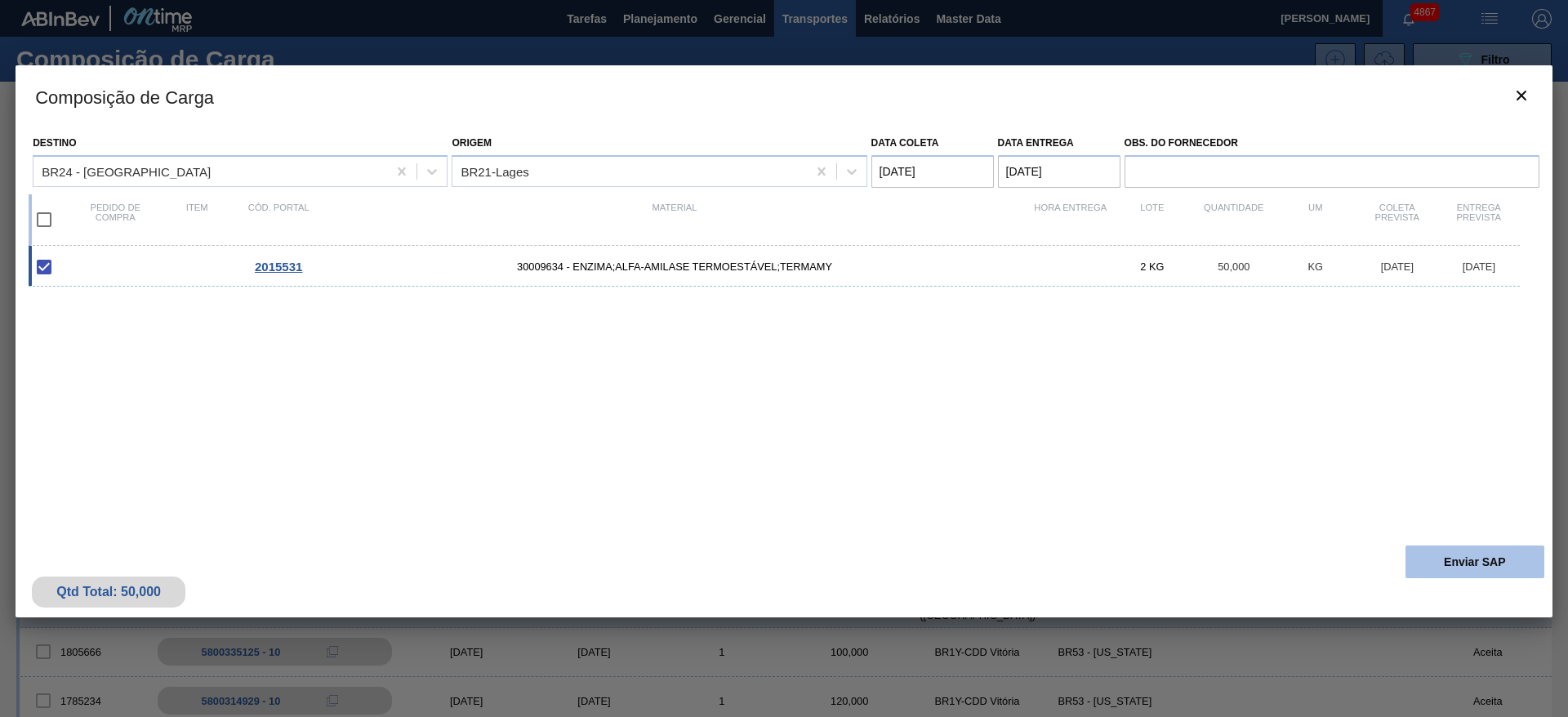
click at [1427, 569] on button "Enviar SAP" at bounding box center [1475, 562] width 139 height 33
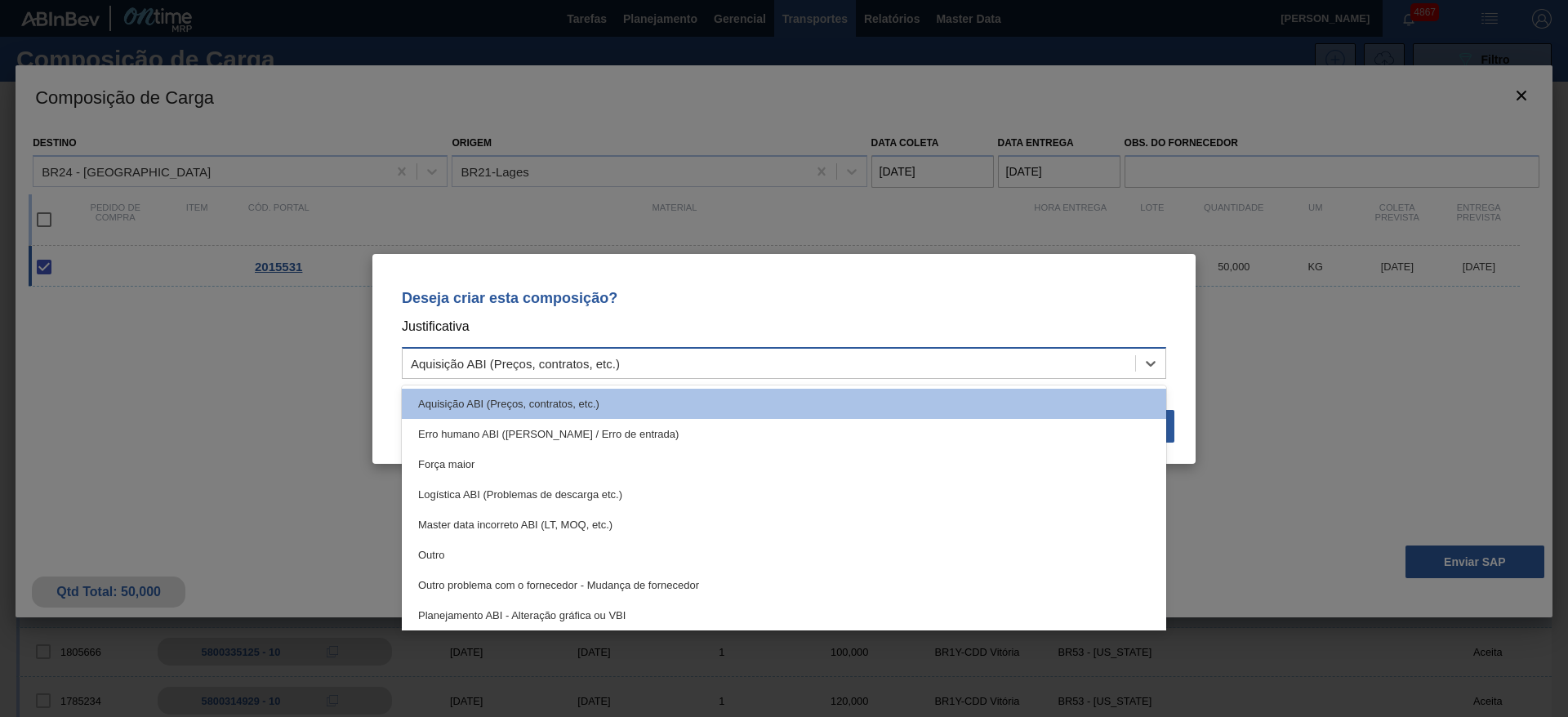
click at [1134, 377] on div "Aquisição ABI (Preços, contratos, etc.)" at bounding box center [784, 362] width 765 height 32
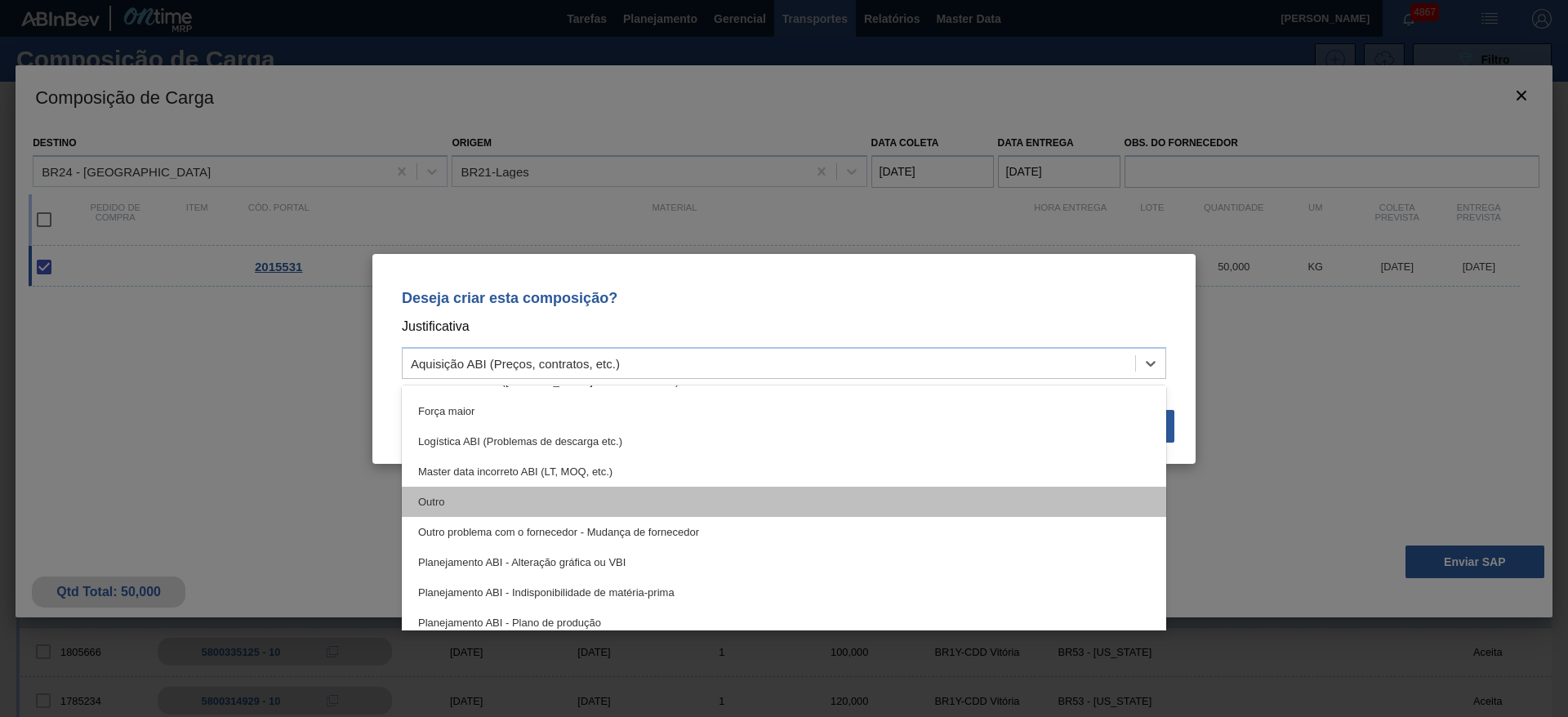
click at [972, 507] on div "Outro" at bounding box center [784, 501] width 765 height 31
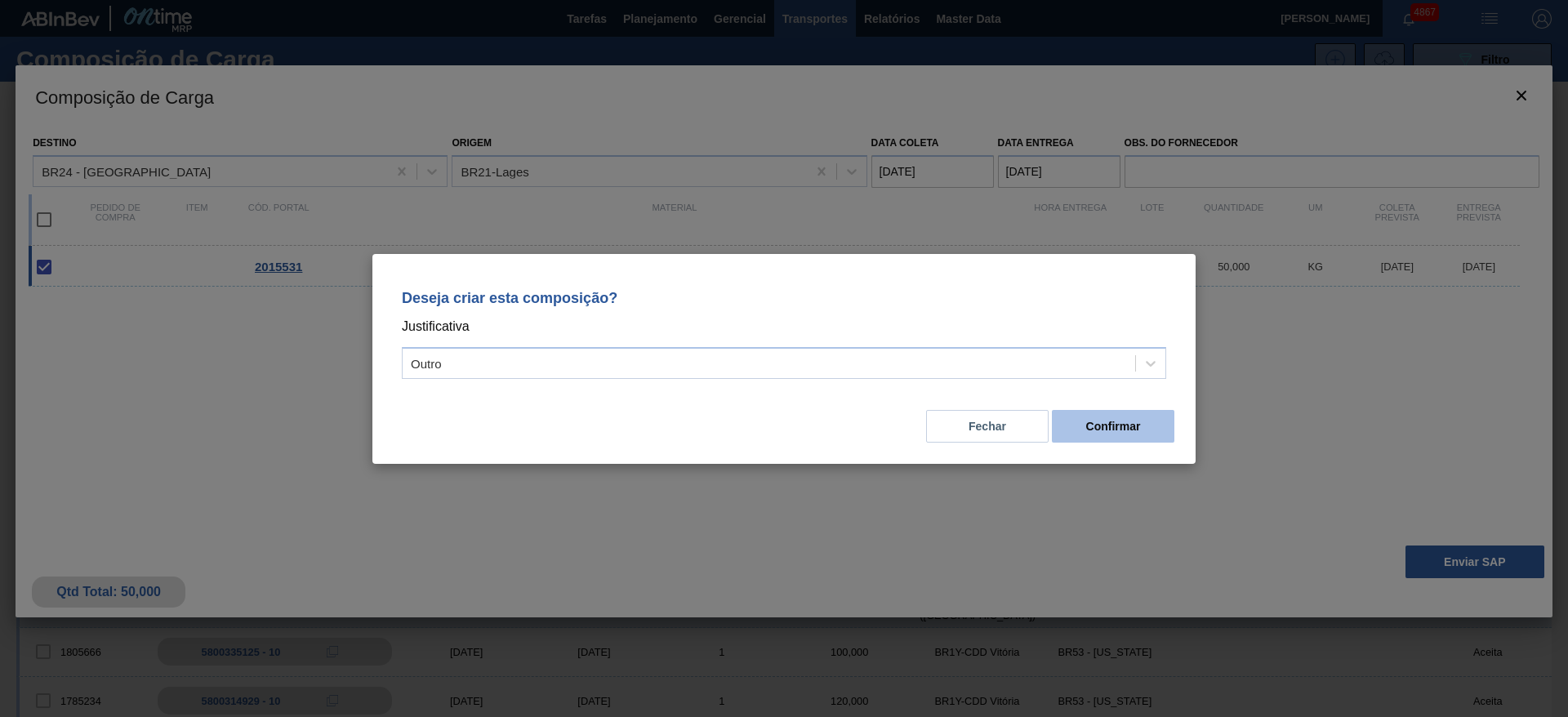
click at [1098, 412] on button "Confirmar" at bounding box center [1113, 426] width 123 height 33
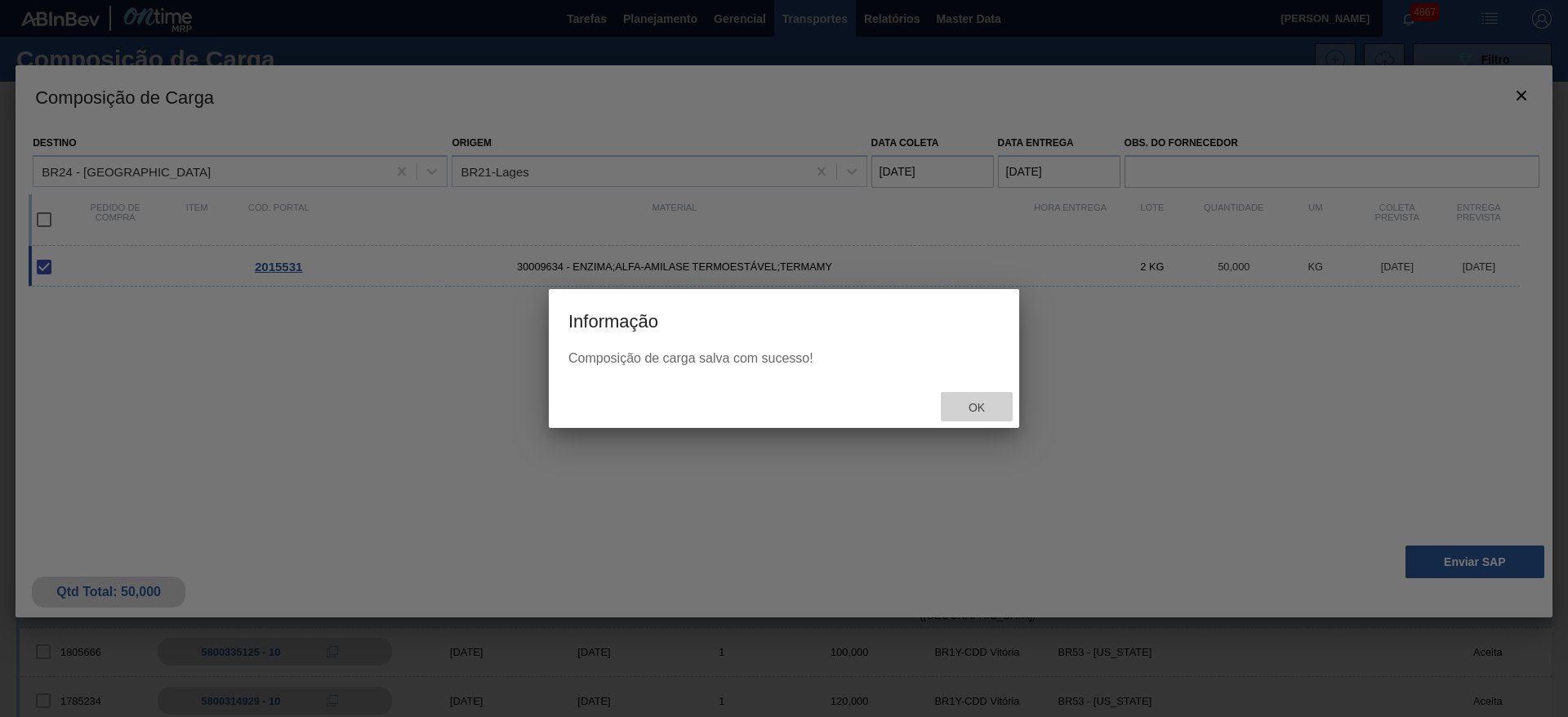
click at [993, 407] on span "Ok" at bounding box center [977, 407] width 43 height 13
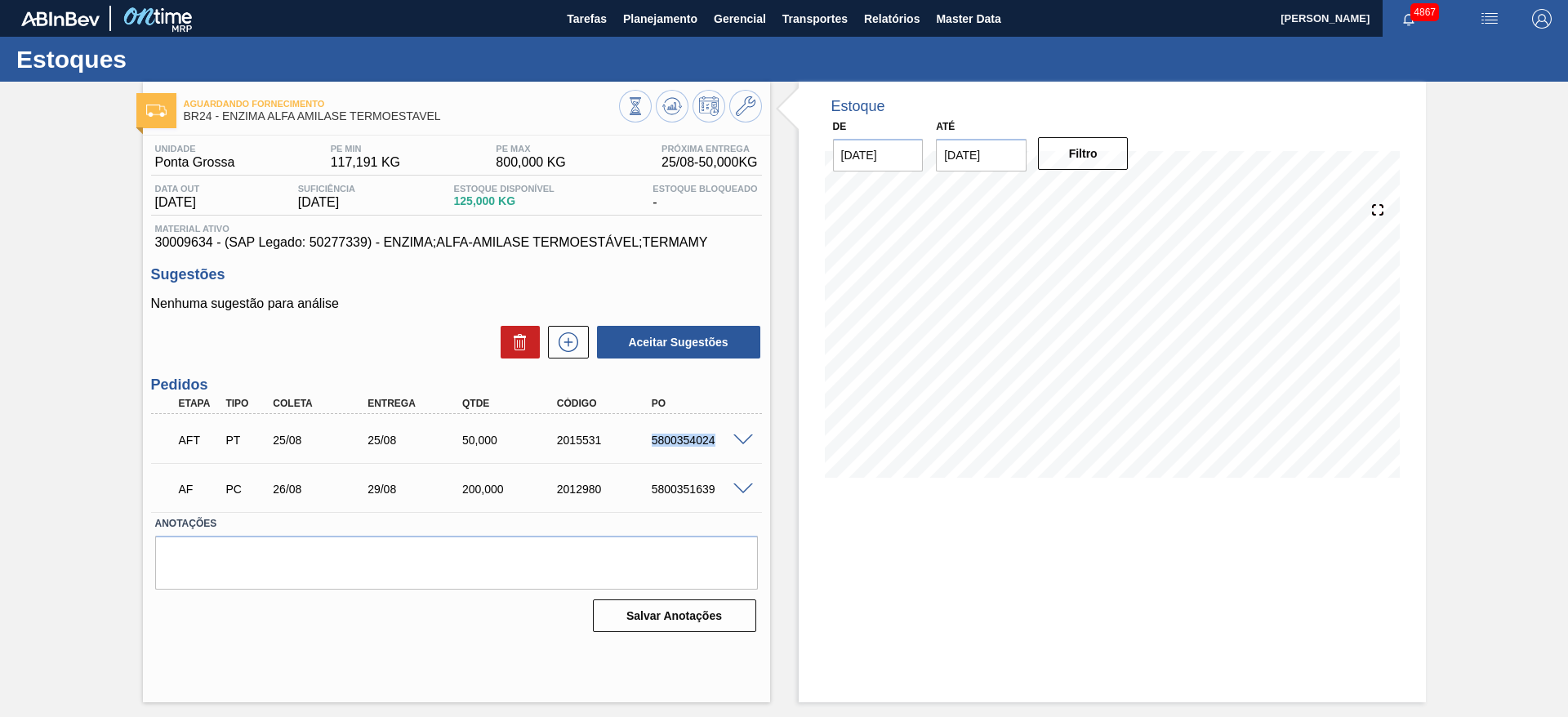
drag, startPoint x: 645, startPoint y: 444, endPoint x: 730, endPoint y: 435, distance: 85.5
click at [730, 435] on div "AFT PT 25/08 25/08 50,000 2015531 5800354024" at bounding box center [457, 438] width 611 height 41
copy div "5800354024"
